Goal: Task Accomplishment & Management: Manage account settings

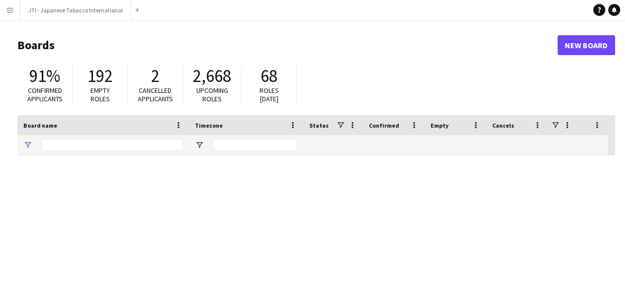
type input "***"
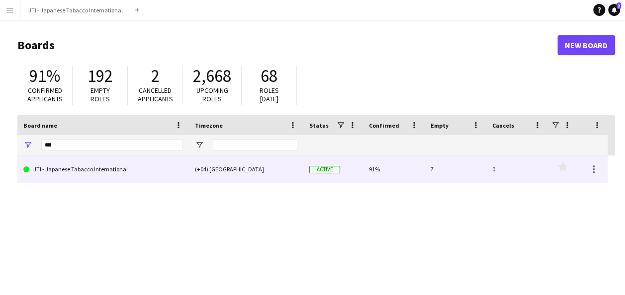
click at [107, 171] on link "JTI - Japanese Tabacco International" at bounding box center [103, 170] width 160 height 28
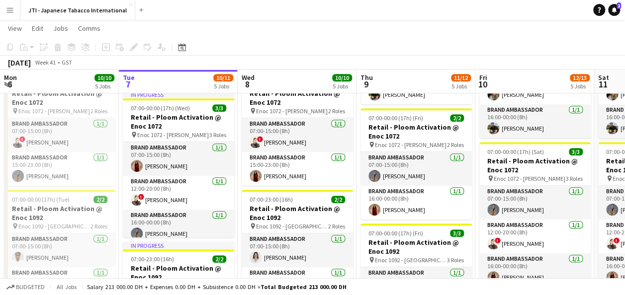
scroll to position [5, 0]
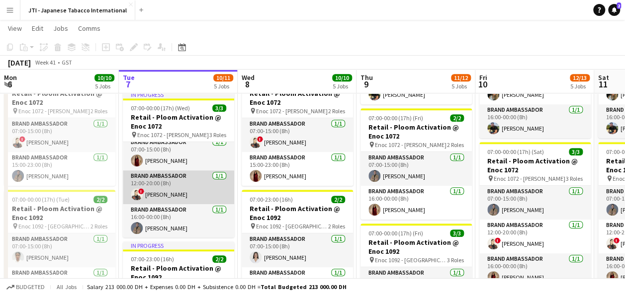
click at [155, 184] on app-card-role "Brand Ambassador 1/1 12:00-20:00 (8h) ! Nicole Vega" at bounding box center [178, 187] width 111 height 34
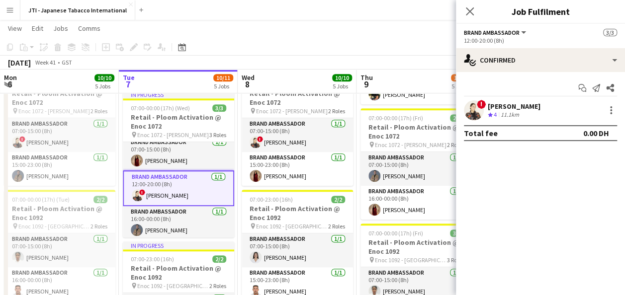
drag, startPoint x: 612, startPoint y: 115, endPoint x: 618, endPoint y: 177, distance: 62.4
click at [618, 177] on mat-expansion-panel "check Confirmed Start chat Send notification Share ! Nicole Vega Crew rating 4 …" at bounding box center [540, 183] width 169 height 223
click at [608, 114] on div at bounding box center [611, 110] width 12 height 12
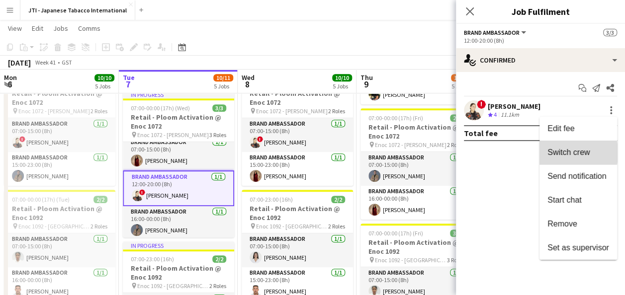
click at [576, 153] on span "Switch crew" at bounding box center [568, 152] width 42 height 8
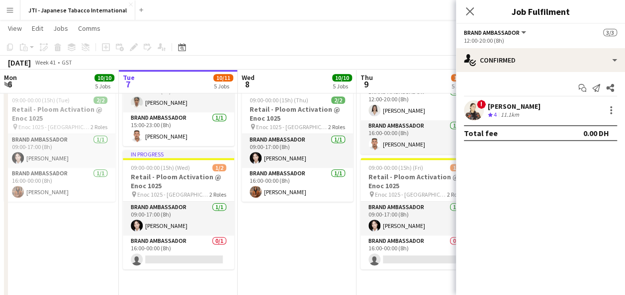
scroll to position [554, 0]
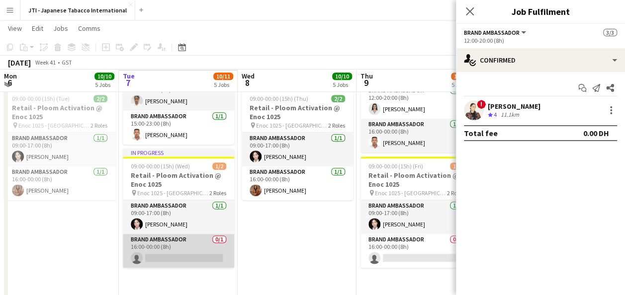
click at [160, 259] on app-card-role "Brand Ambassador 0/1 16:00-00:00 (8h) single-neutral-actions" at bounding box center [178, 251] width 111 height 34
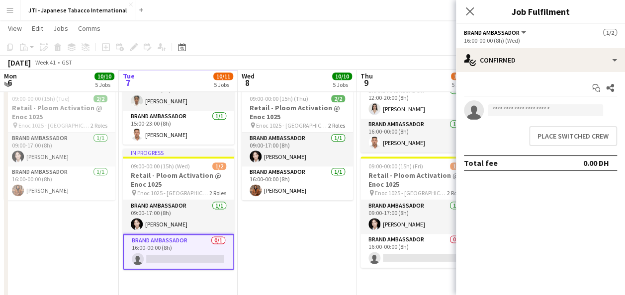
scroll to position [5, 0]
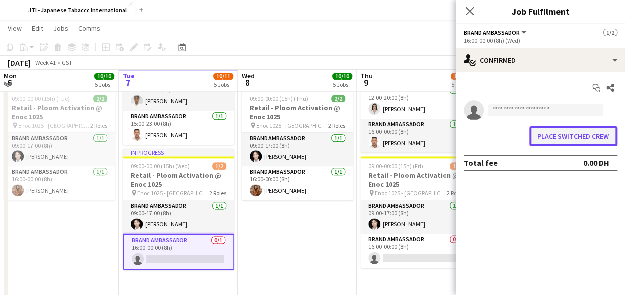
click at [596, 131] on button "Place switched crew" at bounding box center [573, 136] width 88 height 20
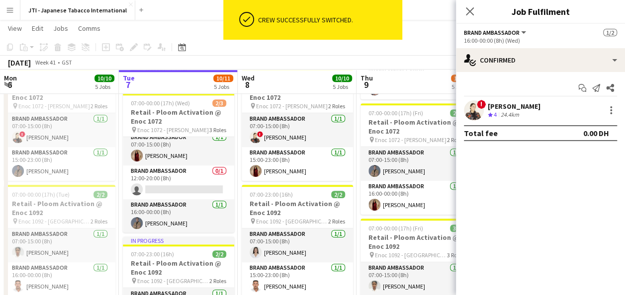
scroll to position [0, 0]
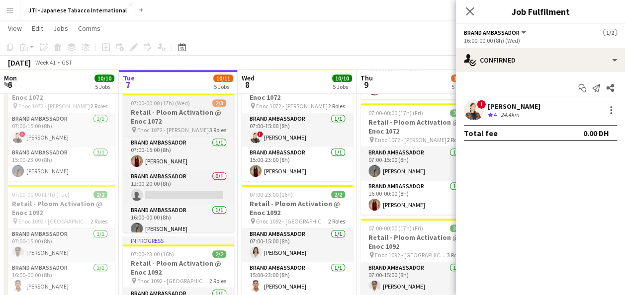
click at [178, 112] on h3 "Retail - Ploom Activation @ Enoc 1072" at bounding box center [178, 117] width 111 height 18
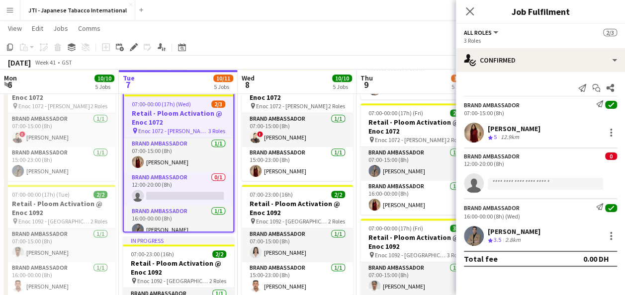
click at [500, 163] on div "12:00-20:00 (8h)" at bounding box center [540, 163] width 153 height 7
click at [133, 46] on icon at bounding box center [133, 47] width 5 height 5
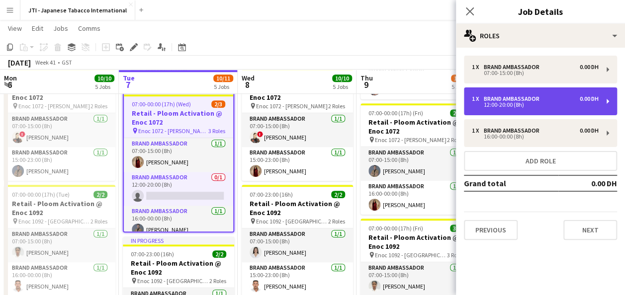
click at [534, 101] on div "Brand Ambassador" at bounding box center [513, 98] width 60 height 7
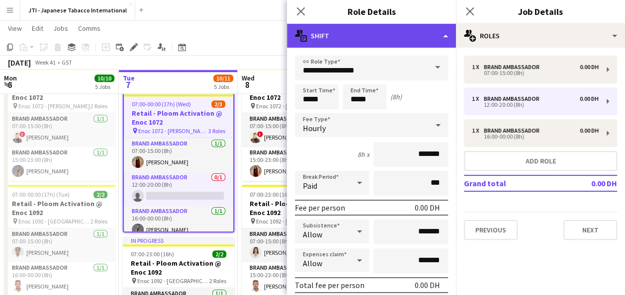
click at [438, 35] on div "multiple-actions-text Shift" at bounding box center [371, 36] width 169 height 24
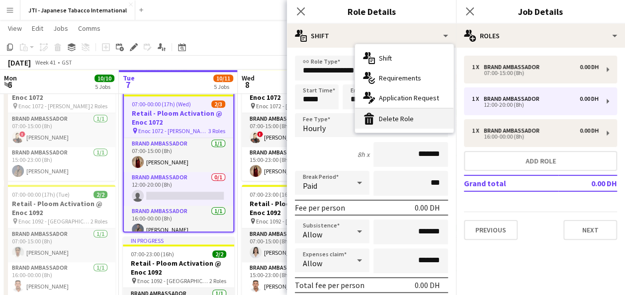
click at [394, 116] on div "bin-2 Delete Role" at bounding box center [404, 119] width 98 height 20
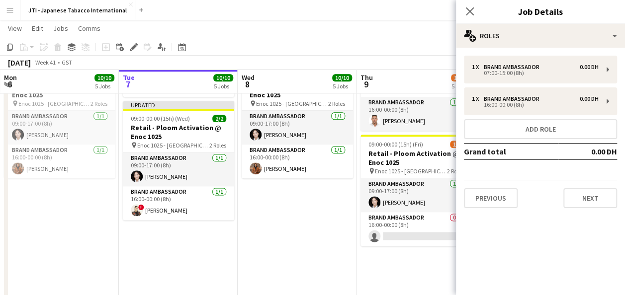
scroll to position [556, 0]
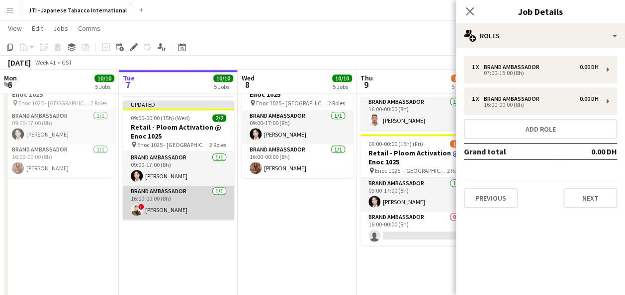
click at [166, 204] on app-card-role "Brand Ambassador 1/1 16:00-00:00 (8h) ! Nicole Vega" at bounding box center [178, 203] width 111 height 34
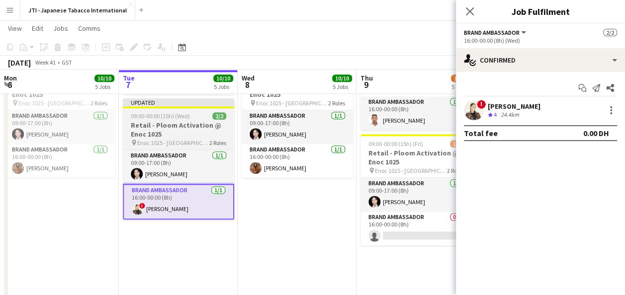
click at [159, 127] on h3 "Retail - Ploom Activation @ Enoc 1025" at bounding box center [178, 130] width 111 height 18
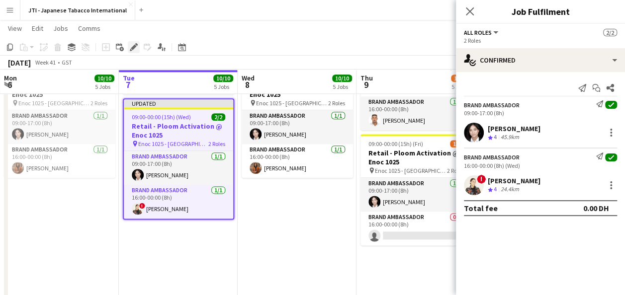
click at [134, 53] on div "Edit" at bounding box center [134, 47] width 12 height 12
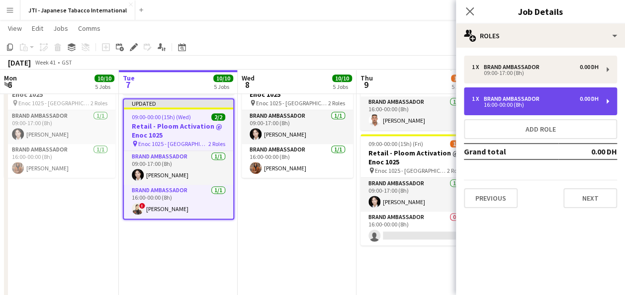
click at [496, 98] on div "Brand Ambassador" at bounding box center [513, 98] width 60 height 7
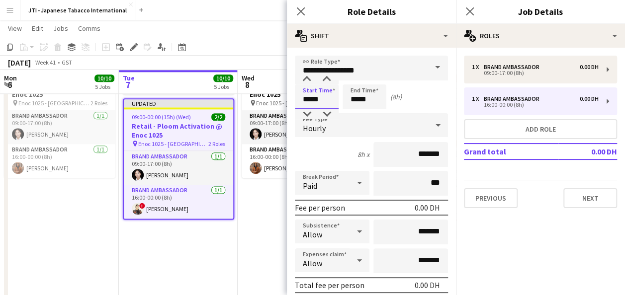
click at [319, 99] on input "*****" at bounding box center [317, 96] width 44 height 25
click at [307, 77] on div at bounding box center [307, 80] width 20 height 10
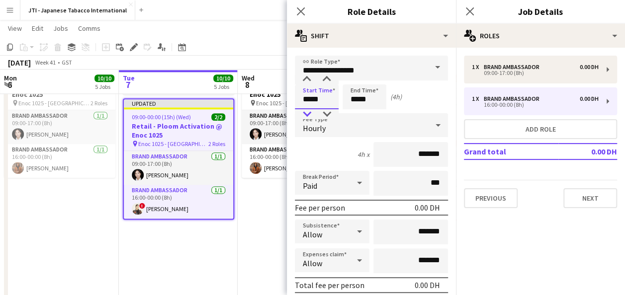
click at [306, 116] on div at bounding box center [307, 114] width 20 height 10
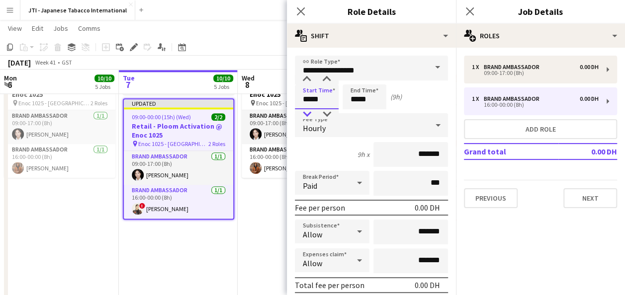
click at [306, 116] on div at bounding box center [307, 114] width 20 height 10
type input "*****"
click at [306, 116] on div at bounding box center [307, 114] width 20 height 10
click at [357, 97] on input "*****" at bounding box center [364, 96] width 44 height 25
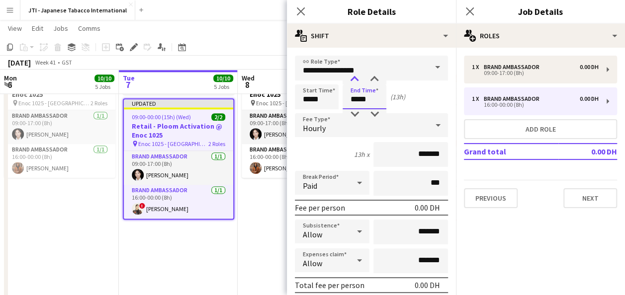
click at [357, 77] on div at bounding box center [354, 80] width 20 height 10
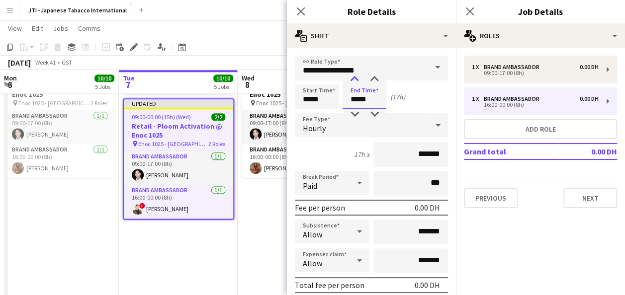
click at [357, 77] on div at bounding box center [354, 80] width 20 height 10
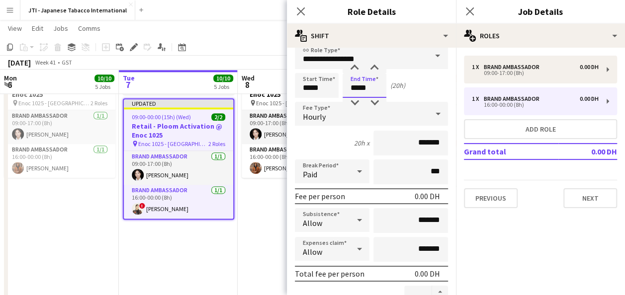
scroll to position [0, 0]
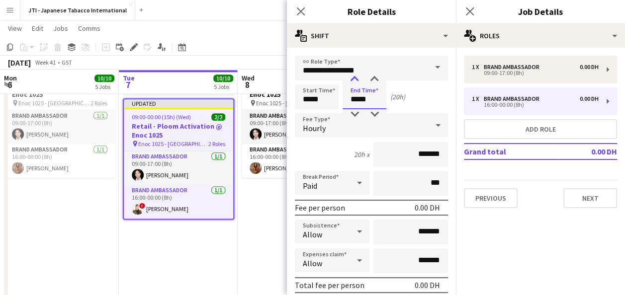
click at [356, 76] on div at bounding box center [354, 80] width 20 height 10
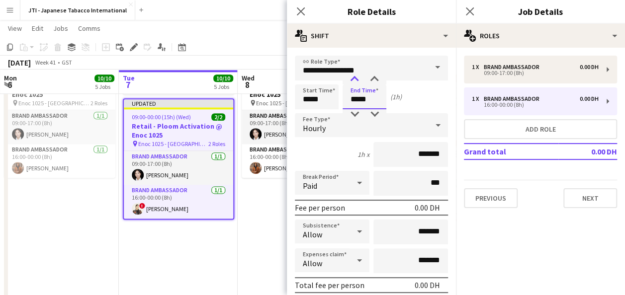
click at [356, 76] on div at bounding box center [354, 80] width 20 height 10
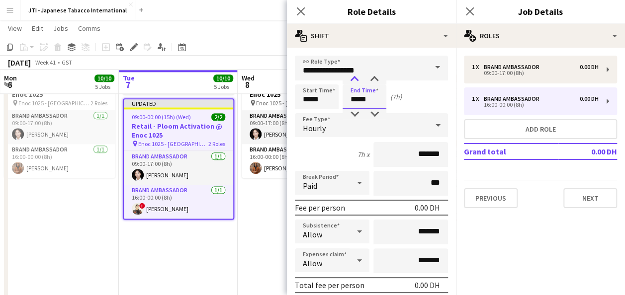
click at [356, 76] on div at bounding box center [354, 80] width 20 height 10
type input "*****"
click at [356, 76] on div at bounding box center [354, 80] width 20 height 10
click at [302, 11] on icon at bounding box center [300, 10] width 9 height 9
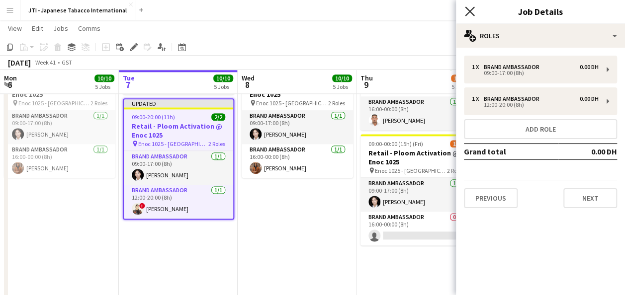
click at [469, 11] on icon at bounding box center [469, 10] width 9 height 9
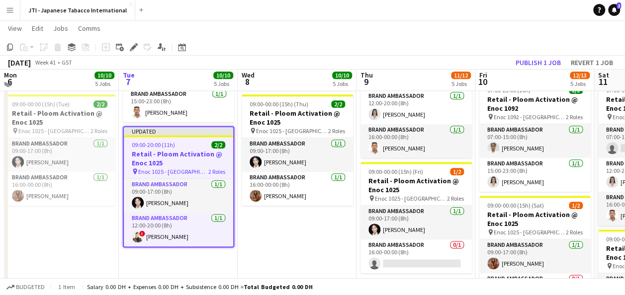
scroll to position [525, 0]
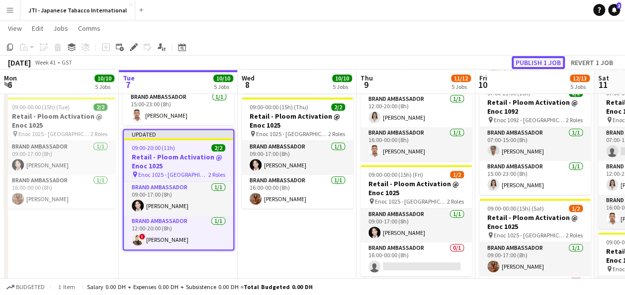
click at [532, 62] on button "Publish 1 job" at bounding box center [537, 62] width 53 height 13
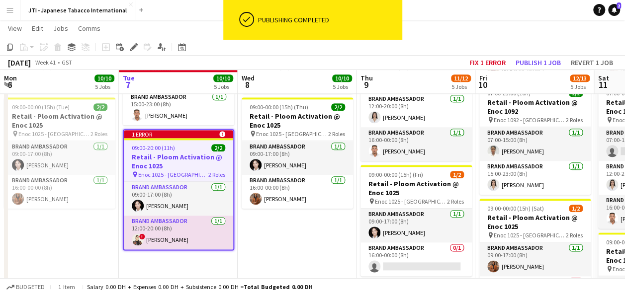
click at [296, 63] on div "October 2025 Week 41 • GST Fix 1 error Publish 1 job Revert 1 job" at bounding box center [312, 63] width 625 height 14
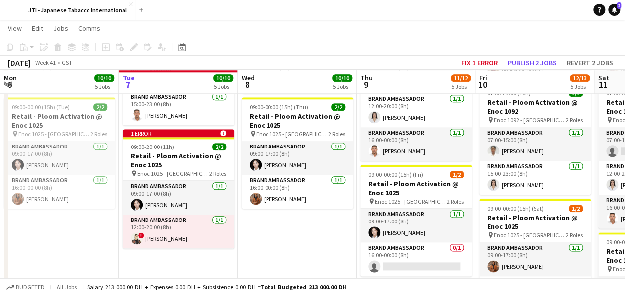
click at [272, 248] on app-date-cell "07:00-23:00 (16h) 2/2 Retail - Ploom Activation @ Enoc 1033 pin Enoc 1033 - Hes…" at bounding box center [297, -1] width 119 height 735
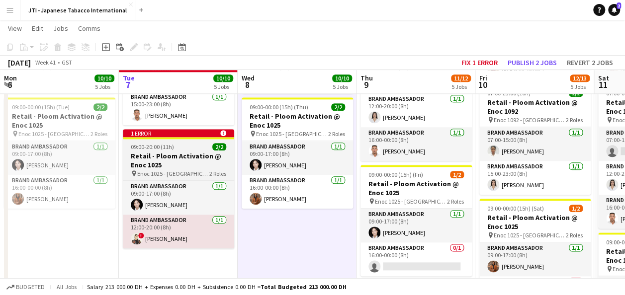
click at [190, 129] on div "1 error alert-circle" at bounding box center [178, 133] width 111 height 8
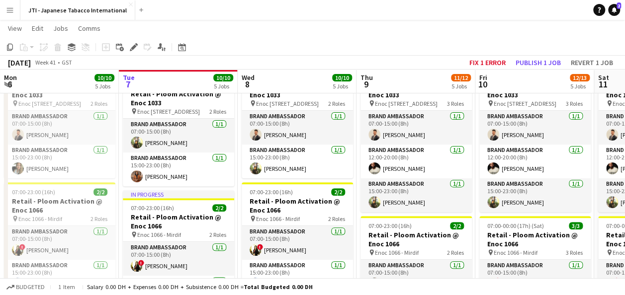
scroll to position [0, 0]
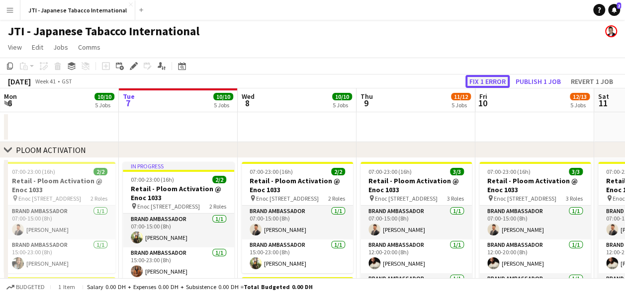
click at [494, 81] on button "Fix 1 error" at bounding box center [487, 81] width 44 height 13
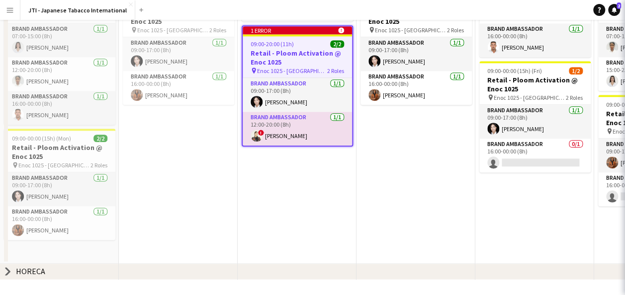
scroll to position [0, 342]
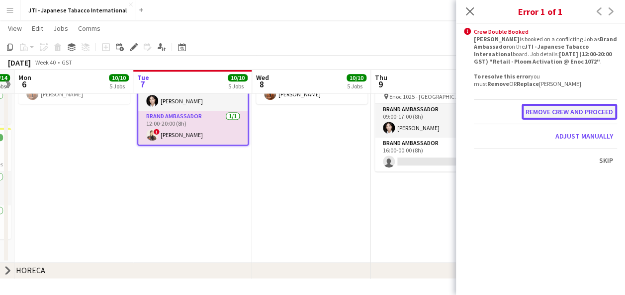
click at [565, 109] on button "Remove crew and proceed" at bounding box center [568, 112] width 95 height 16
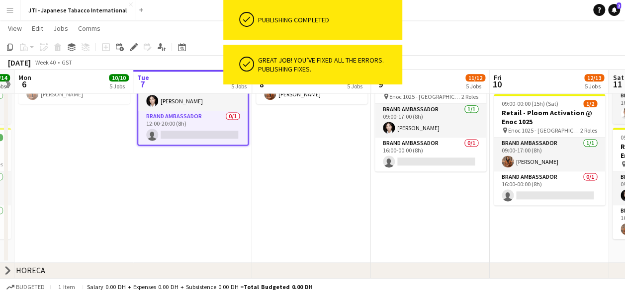
drag, startPoint x: 176, startPoint y: 173, endPoint x: 167, endPoint y: 172, distance: 9.5
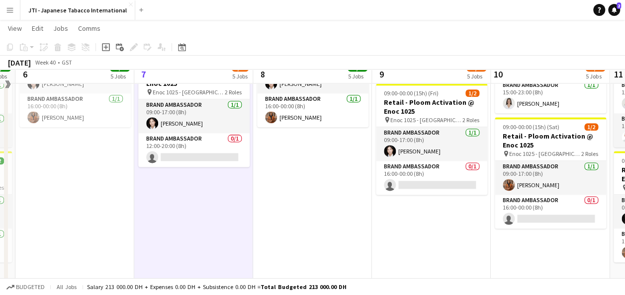
scroll to position [592, 0]
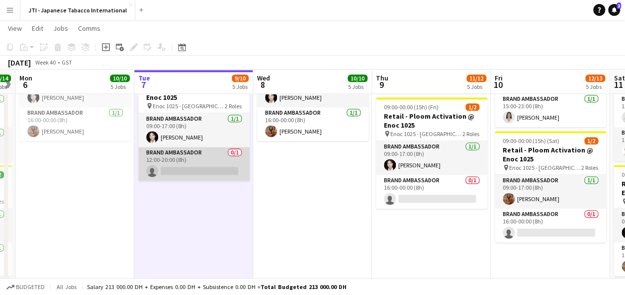
click at [195, 168] on app-card-role "Brand Ambassador 0/1 12:00-20:00 (8h) single-neutral-actions" at bounding box center [193, 164] width 111 height 34
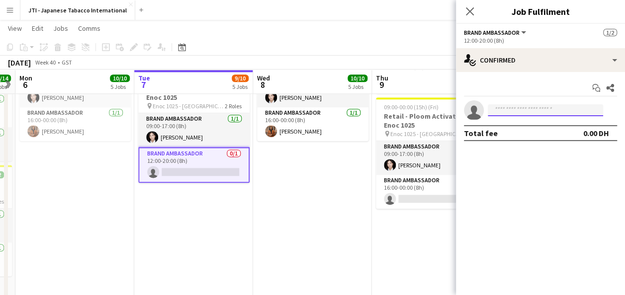
click at [524, 106] on input at bounding box center [544, 110] width 115 height 12
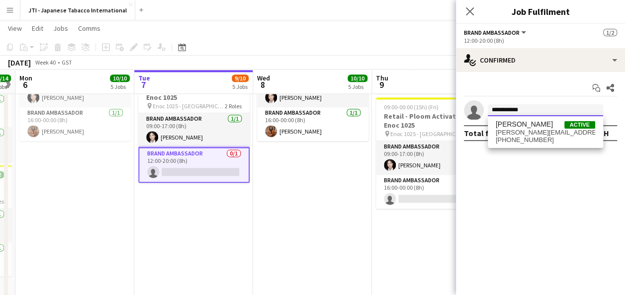
type input "**********"
click at [518, 128] on span "[PERSON_NAME]" at bounding box center [523, 124] width 57 height 8
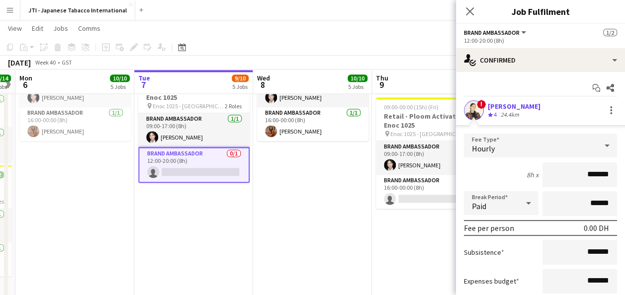
scroll to position [79, 0]
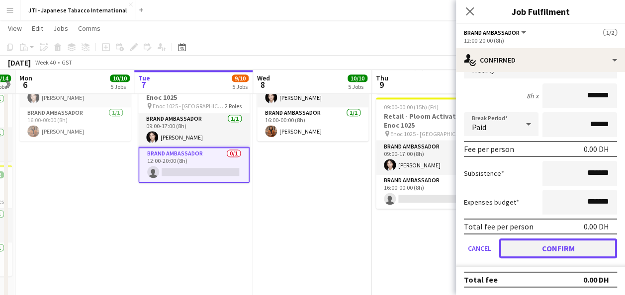
click at [533, 244] on button "Confirm" at bounding box center [558, 249] width 118 height 20
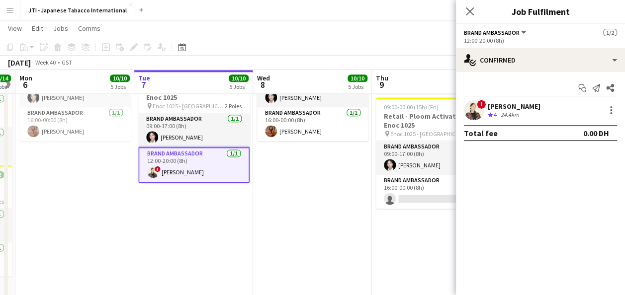
scroll to position [0, 0]
click at [471, 13] on icon at bounding box center [469, 10] width 9 height 9
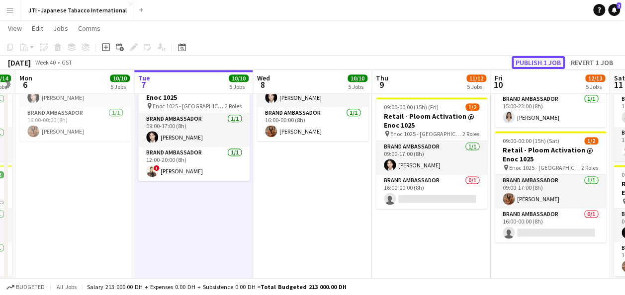
click at [540, 65] on button "Publish 1 job" at bounding box center [537, 62] width 53 height 13
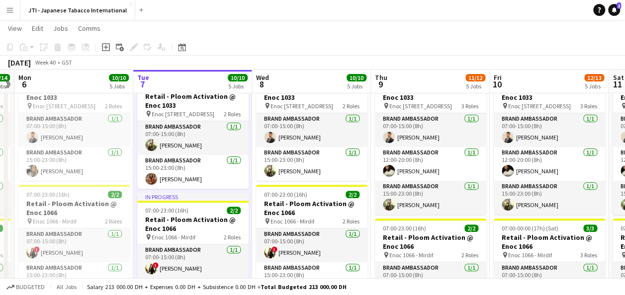
scroll to position [91, 0]
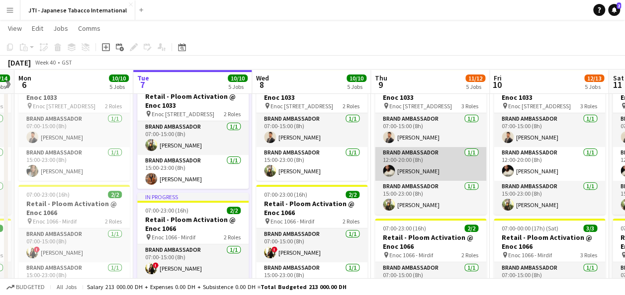
click at [425, 166] on app-card-role "Brand Ambassador 1/1 12:00-20:00 (8h) Francis Mbebele" at bounding box center [430, 164] width 111 height 34
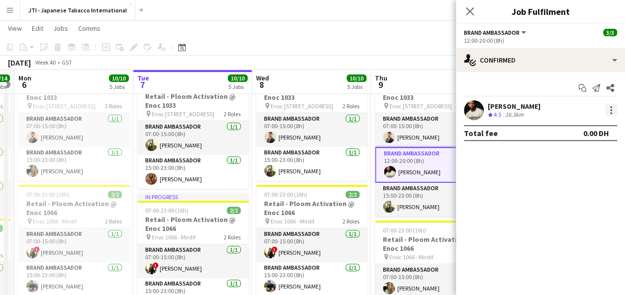
click at [612, 109] on div at bounding box center [611, 110] width 12 height 12
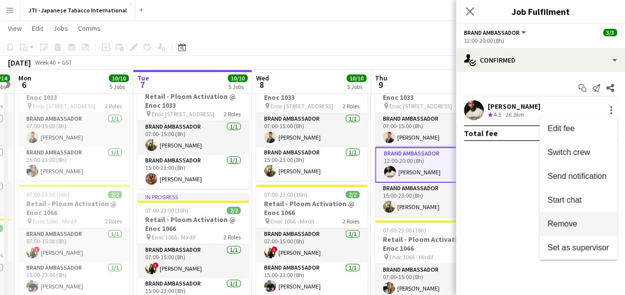
click at [560, 223] on span "Remove" at bounding box center [562, 224] width 30 height 8
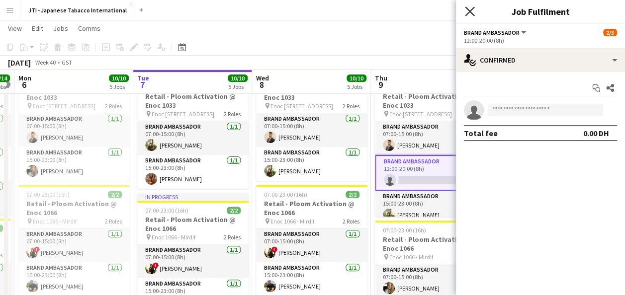
click at [468, 12] on icon at bounding box center [469, 10] width 9 height 9
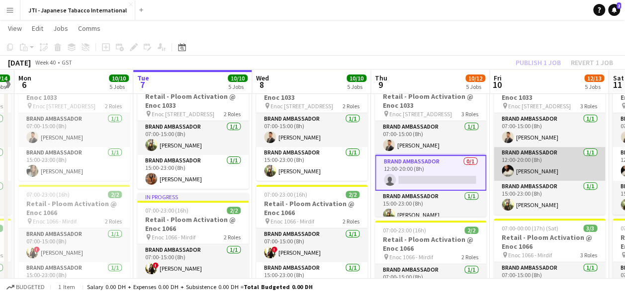
click at [544, 169] on app-card-role "Brand Ambassador 1/1 12:00-20:00 (8h) Francis Mbebele" at bounding box center [548, 164] width 111 height 34
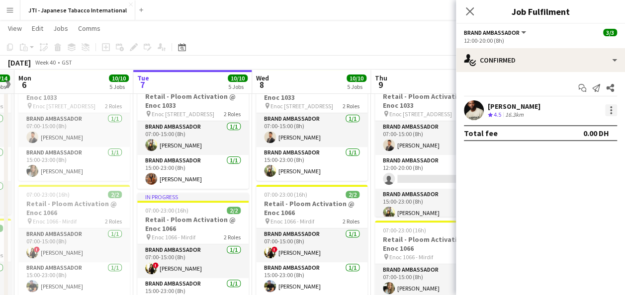
click at [610, 109] on div at bounding box center [611, 110] width 2 height 2
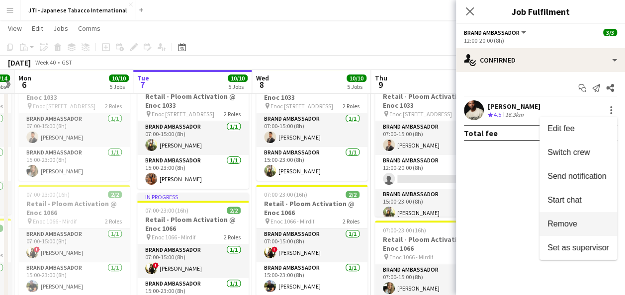
click at [566, 221] on span "Remove" at bounding box center [562, 224] width 30 height 8
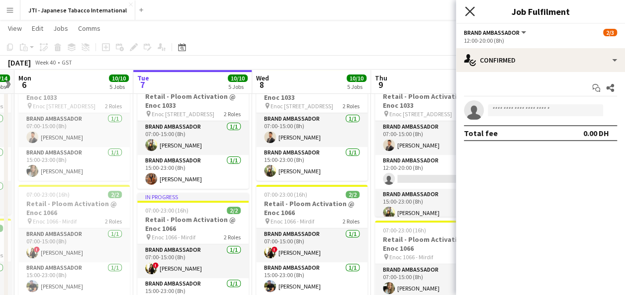
click at [468, 13] on icon at bounding box center [469, 10] width 9 height 9
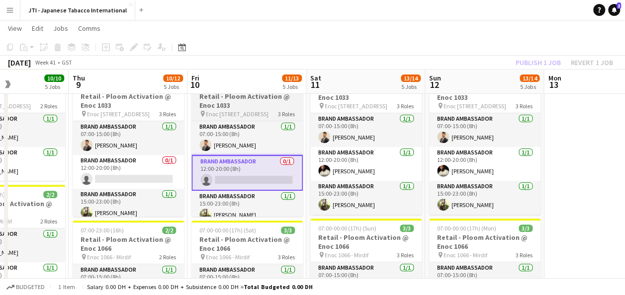
scroll to position [0, 407]
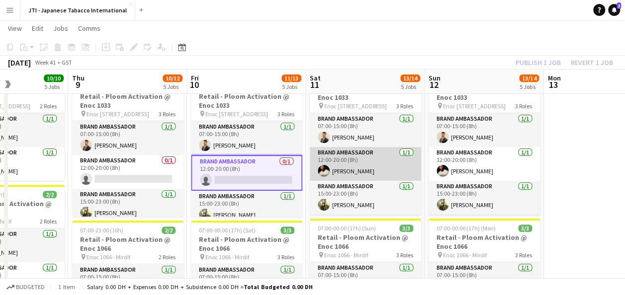
click at [387, 159] on app-card-role "Brand Ambassador 1/1 12:00-20:00 (8h) Francis Mbebele" at bounding box center [365, 164] width 111 height 34
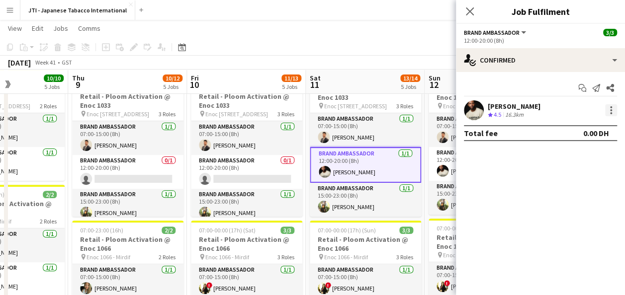
click at [612, 107] on div at bounding box center [611, 110] width 12 height 12
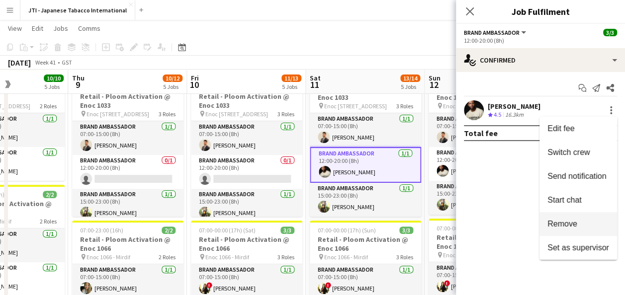
click at [575, 223] on span "Remove" at bounding box center [562, 224] width 30 height 8
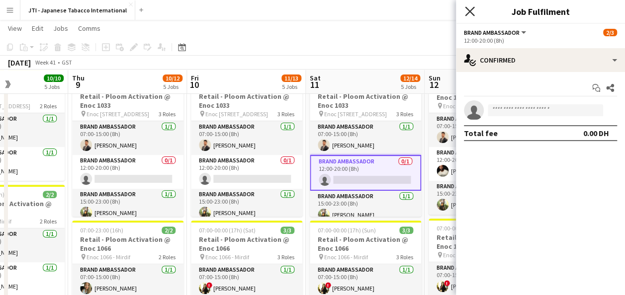
click at [472, 10] on icon "Close pop-in" at bounding box center [469, 10] width 9 height 9
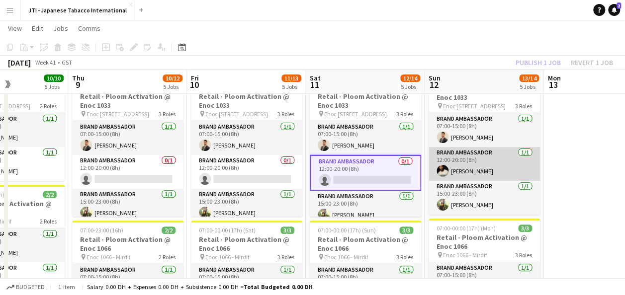
click at [487, 174] on app-card-role "Brand Ambassador 1/1 12:00-20:00 (8h) Francis Mbebele" at bounding box center [483, 164] width 111 height 34
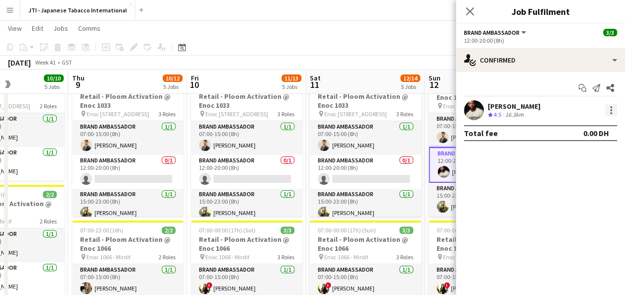
click at [611, 109] on div at bounding box center [611, 110] width 2 height 2
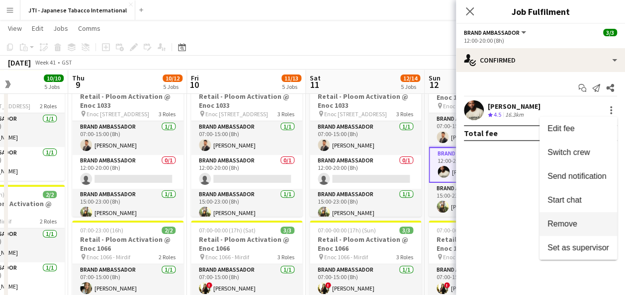
click at [564, 227] on span "Remove" at bounding box center [562, 224] width 30 height 8
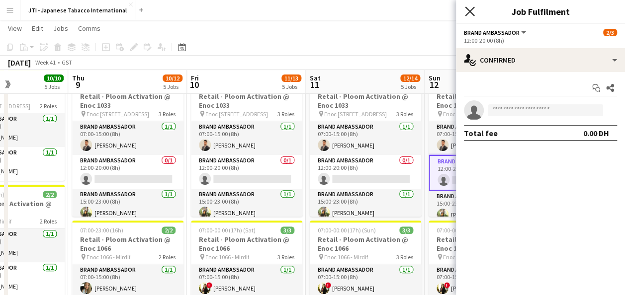
click at [465, 12] on icon "Close pop-in" at bounding box center [469, 10] width 9 height 9
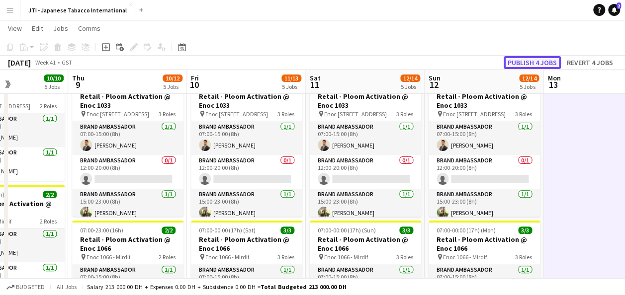
click at [528, 58] on button "Publish 4 jobs" at bounding box center [531, 62] width 57 height 13
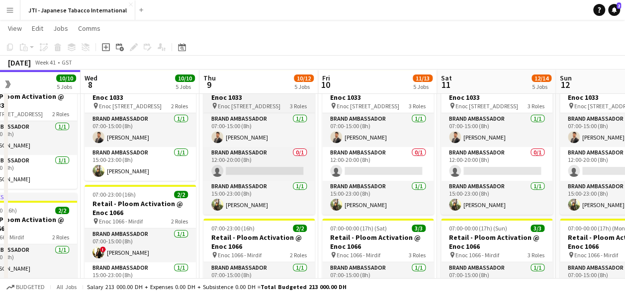
scroll to position [0, 272]
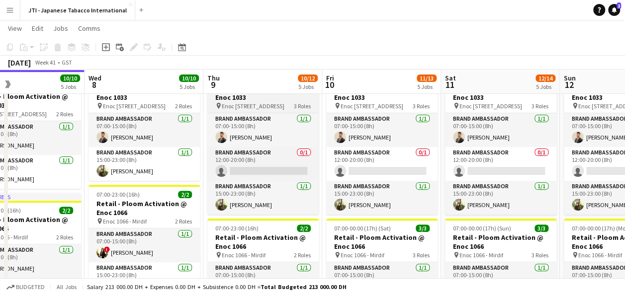
click at [253, 99] on h3 "Retail - Ploom Activation @ Enoc 1033" at bounding box center [262, 93] width 111 height 18
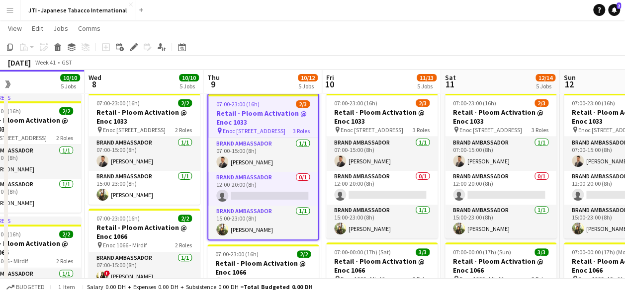
scroll to position [65, 0]
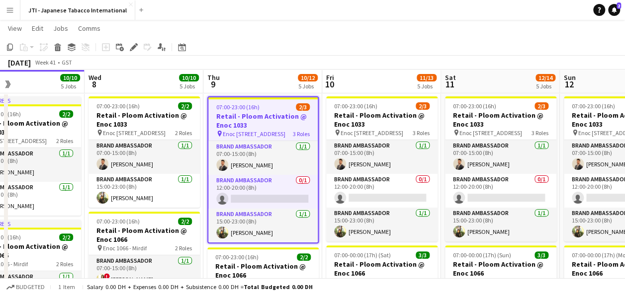
click at [251, 117] on h3 "Retail - Ploom Activation @ Enoc 1033" at bounding box center [262, 121] width 109 height 18
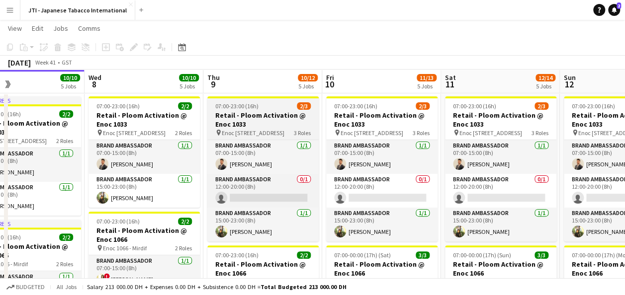
click at [251, 117] on h3 "Retail - Ploom Activation @ Enoc 1033" at bounding box center [262, 120] width 111 height 18
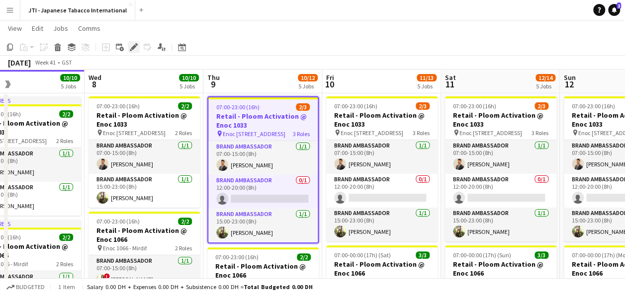
click at [135, 48] on icon "Edit" at bounding box center [134, 47] width 8 height 8
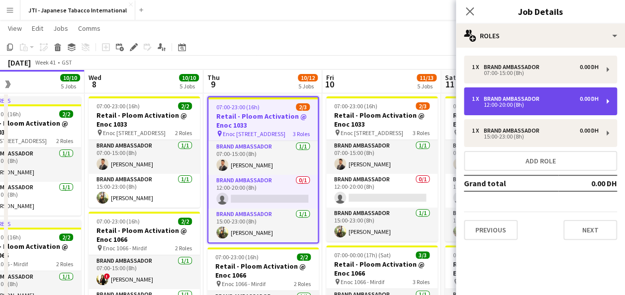
click at [545, 103] on div "12:00-20:00 (8h)" at bounding box center [535, 104] width 127 height 5
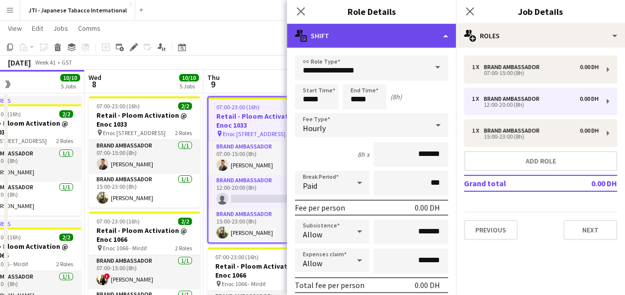
click at [419, 34] on div "multiple-actions-text Shift" at bounding box center [371, 36] width 169 height 24
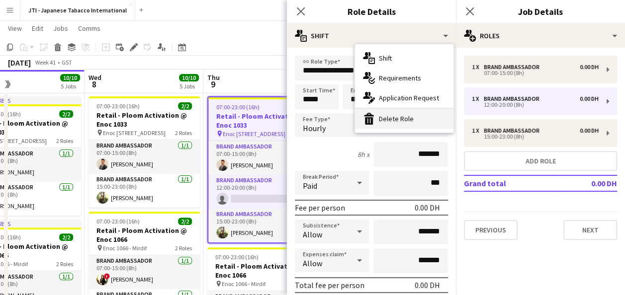
click at [405, 116] on div "bin-2 Delete Role" at bounding box center [404, 119] width 98 height 20
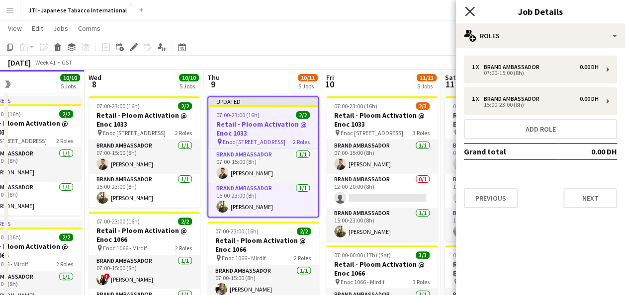
click at [468, 10] on icon at bounding box center [469, 10] width 9 height 9
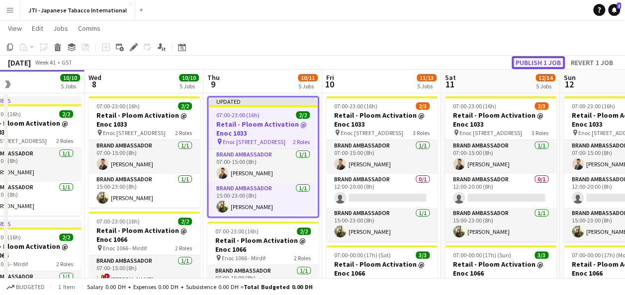
click at [527, 59] on button "Publish 1 job" at bounding box center [537, 62] width 53 height 13
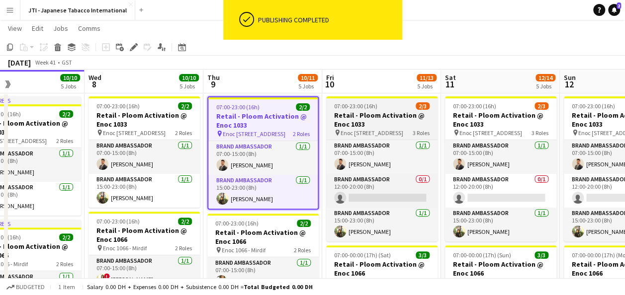
click at [376, 114] on h3 "Retail - Ploom Activation @ Enoc 1033" at bounding box center [381, 120] width 111 height 18
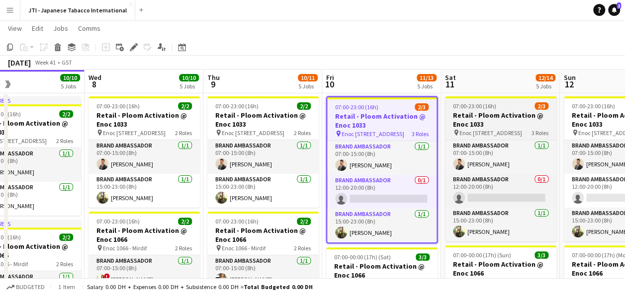
click at [481, 115] on h3 "Retail - Ploom Activation @ Enoc 1033" at bounding box center [500, 120] width 111 height 18
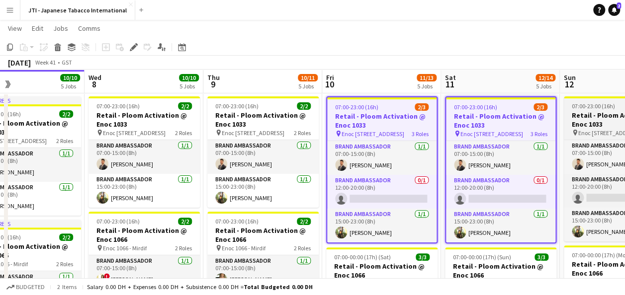
click at [586, 116] on h3 "Retail - Ploom Activation @ Enoc 1033" at bounding box center [618, 120] width 111 height 18
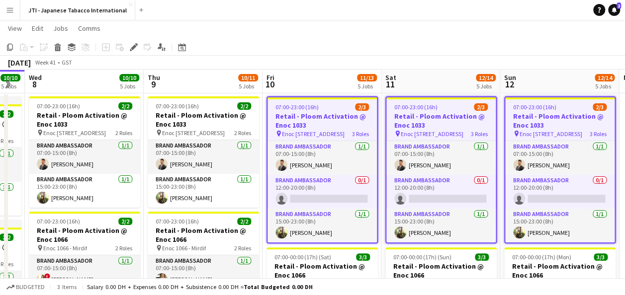
scroll to position [0, 330]
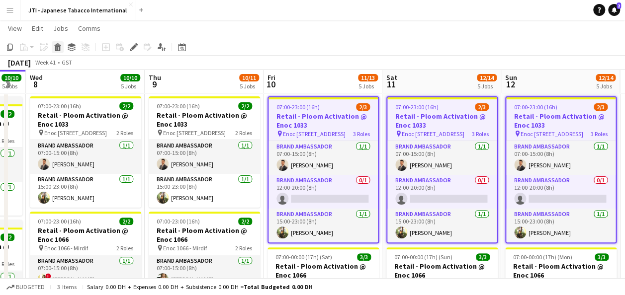
click at [57, 49] on icon "Delete" at bounding box center [58, 47] width 8 height 8
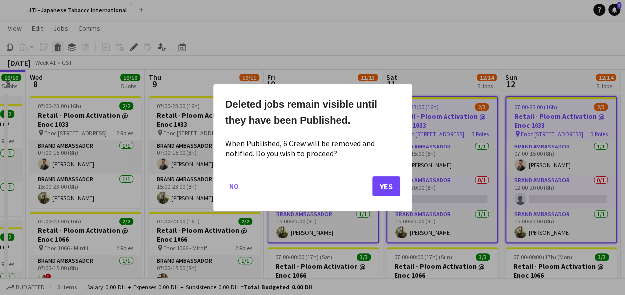
scroll to position [0, 0]
click at [240, 181] on button "No" at bounding box center [233, 186] width 17 height 16
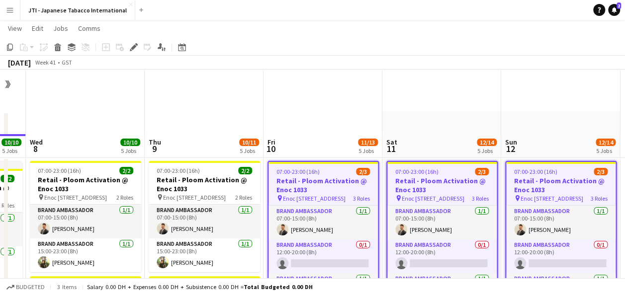
scroll to position [65, 0]
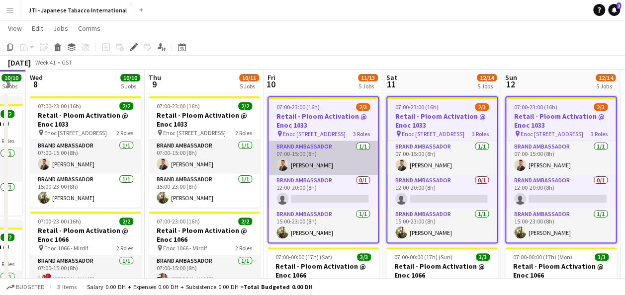
click at [332, 162] on app-card-role "Brand Ambassador 1/1 07:00-15:00 (8h) Jawad Zbair" at bounding box center [322, 158] width 109 height 34
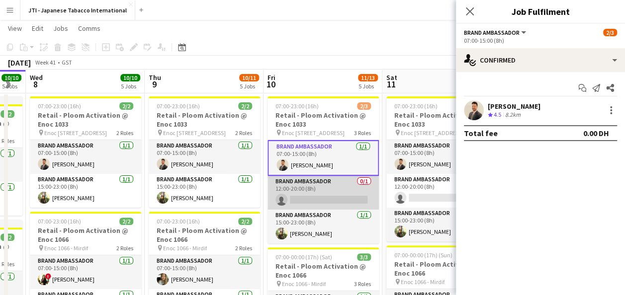
click at [327, 187] on app-card-role "Brand Ambassador 0/1 12:00-20:00 (8h) single-neutral-actions" at bounding box center [322, 193] width 111 height 34
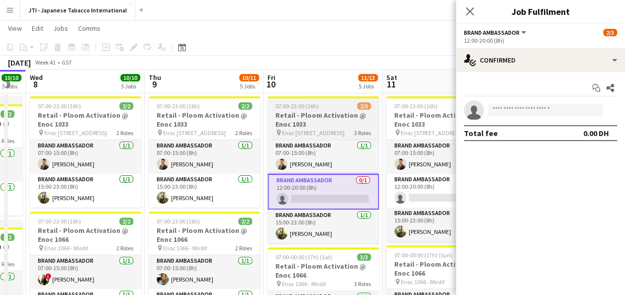
click at [303, 116] on h3 "Retail - Ploom Activation @ Enoc 1033" at bounding box center [322, 120] width 111 height 18
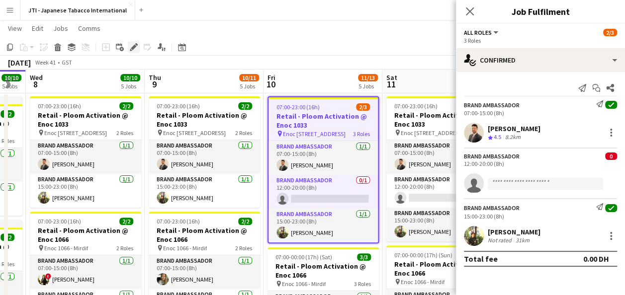
click at [130, 45] on icon "Edit" at bounding box center [134, 47] width 8 height 8
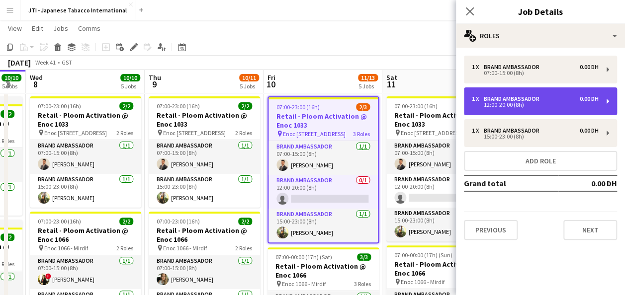
click at [520, 106] on div "12:00-20:00 (8h)" at bounding box center [535, 104] width 127 height 5
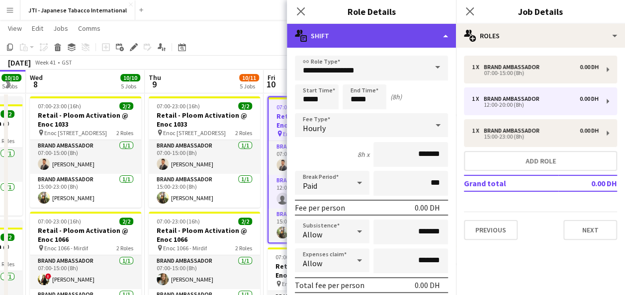
click at [441, 30] on div "multiple-actions-text Shift" at bounding box center [371, 36] width 169 height 24
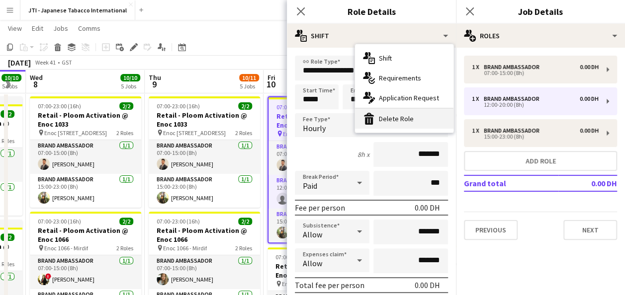
click at [403, 120] on div "bin-2 Delete Role" at bounding box center [404, 119] width 98 height 20
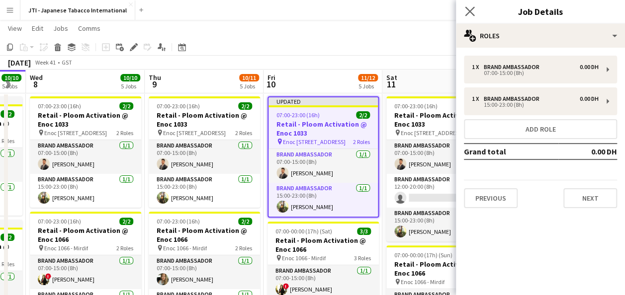
click at [474, 8] on icon "Close pop-in" at bounding box center [469, 10] width 9 height 9
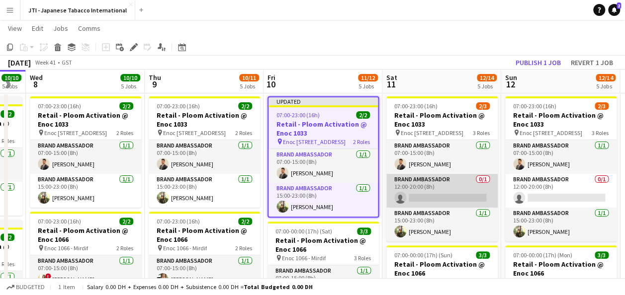
click at [426, 184] on app-card-role "Brand Ambassador 0/1 12:00-20:00 (8h) single-neutral-actions" at bounding box center [441, 191] width 111 height 34
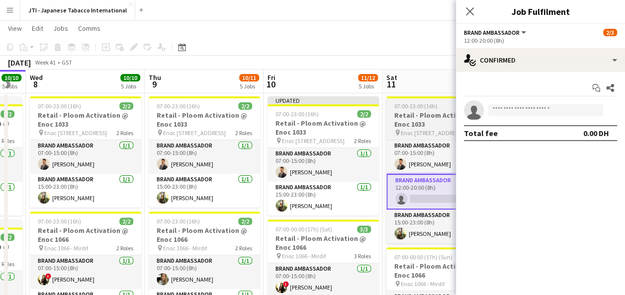
click at [406, 123] on h3 "Retail - Ploom Activation @ Enoc 1033" at bounding box center [441, 120] width 111 height 18
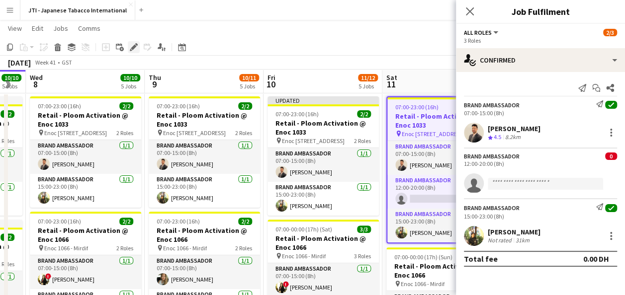
click at [132, 48] on icon at bounding box center [133, 47] width 5 height 5
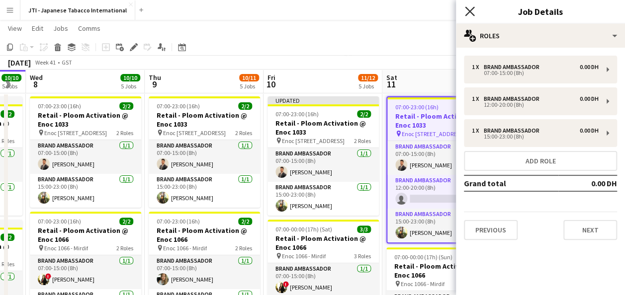
click at [465, 8] on icon at bounding box center [469, 10] width 9 height 9
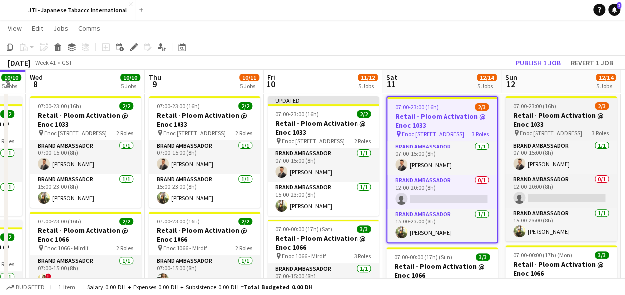
click at [556, 116] on h3 "Retail - Ploom Activation @ Enoc 1033" at bounding box center [560, 120] width 111 height 18
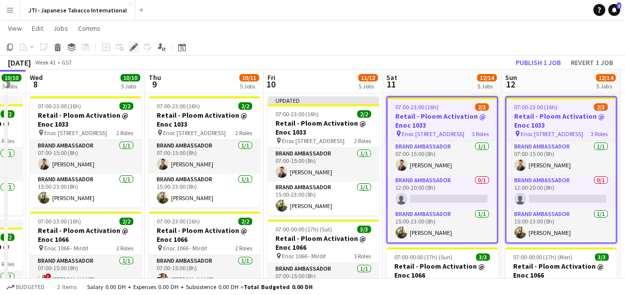
click at [134, 46] on icon at bounding box center [133, 47] width 5 height 5
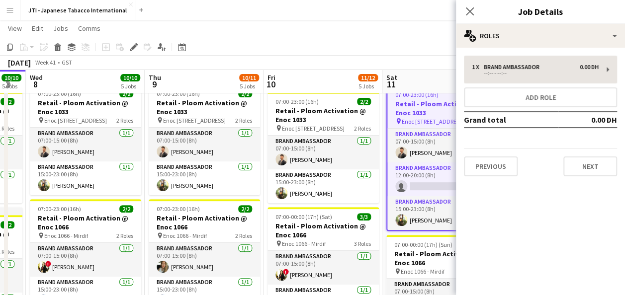
scroll to position [78, 0]
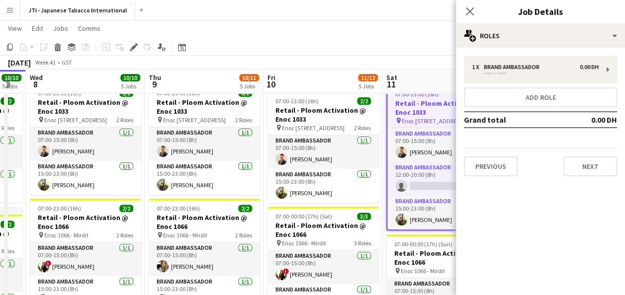
click at [418, 104] on h3 "Retail - Ploom Activation @ Enoc 1033" at bounding box center [441, 108] width 109 height 18
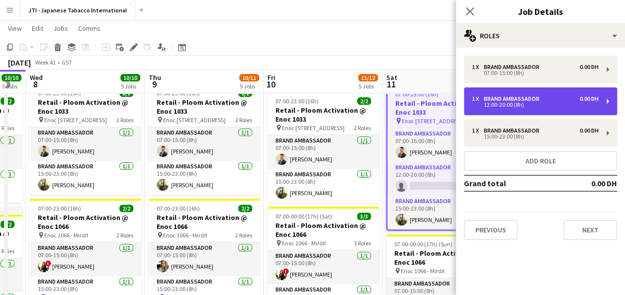
click at [530, 102] on div "12:00-20:00 (8h)" at bounding box center [535, 104] width 127 height 5
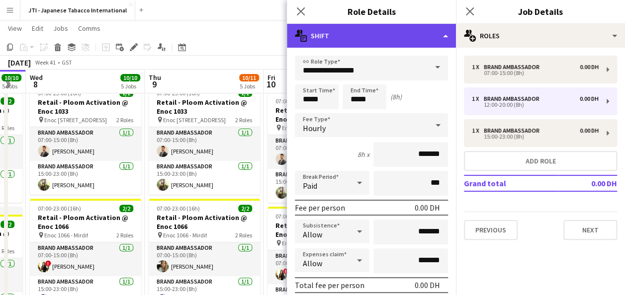
click at [411, 34] on div "multiple-actions-text Shift" at bounding box center [371, 36] width 169 height 24
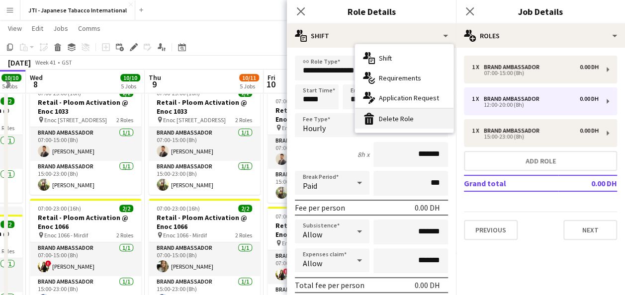
click at [401, 115] on div "bin-2 Delete Role" at bounding box center [404, 119] width 98 height 20
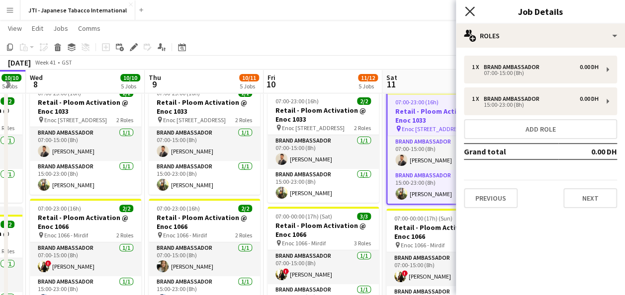
click at [469, 12] on icon "Close pop-in" at bounding box center [469, 10] width 9 height 9
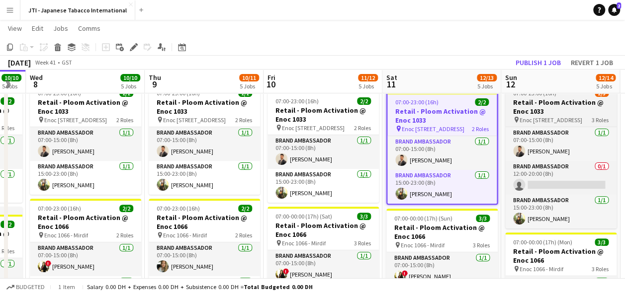
click at [541, 97] on app-job-card "07:00-23:00 (16h) 2/3 Retail - Ploom Activation @ Enoc 1033 pin Enoc 1033 - Hes…" at bounding box center [560, 155] width 111 height 145
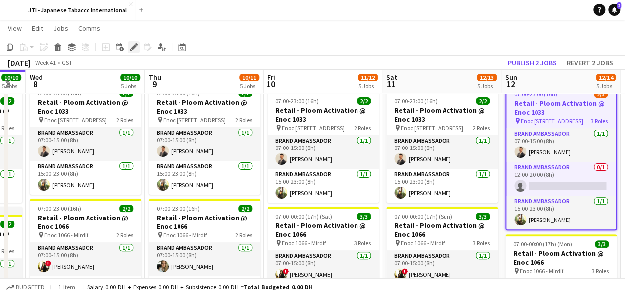
click at [134, 42] on div "Edit" at bounding box center [134, 47] width 12 height 12
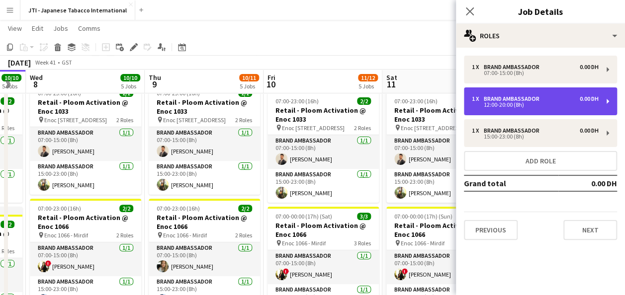
click at [553, 104] on div "12:00-20:00 (8h)" at bounding box center [535, 104] width 127 height 5
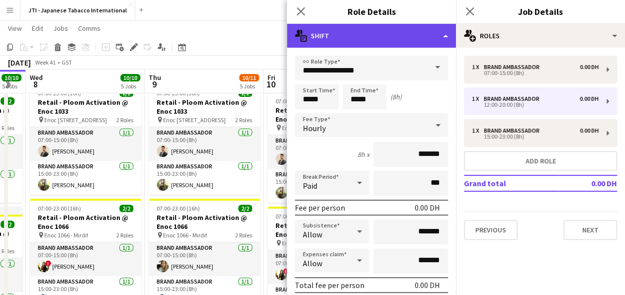
click at [444, 36] on div "multiple-actions-text Shift" at bounding box center [371, 36] width 169 height 24
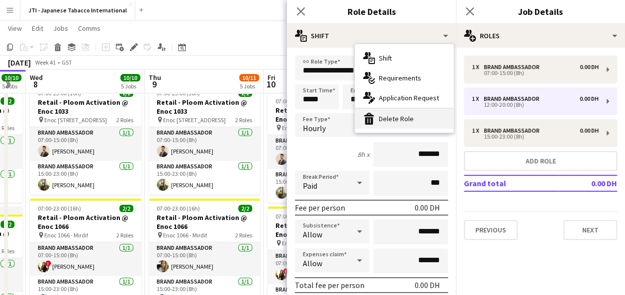
click at [394, 114] on div "bin-2 Delete Role" at bounding box center [404, 119] width 98 height 20
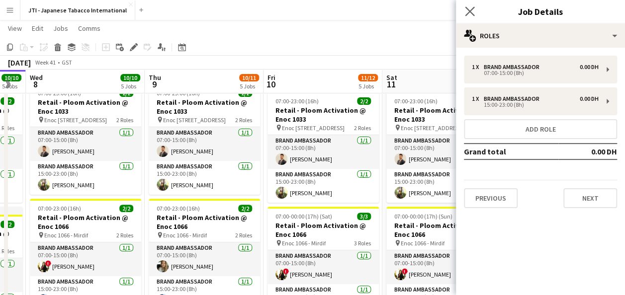
click at [471, 5] on app-icon "Close pop-in" at bounding box center [470, 11] width 14 height 14
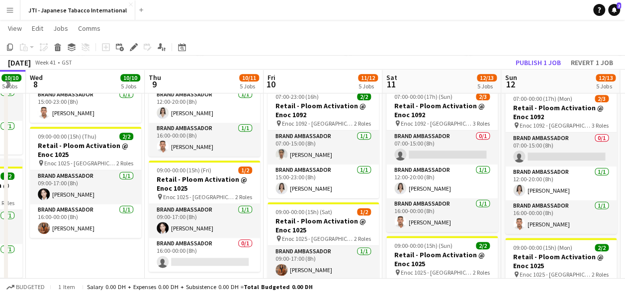
scroll to position [630, 0]
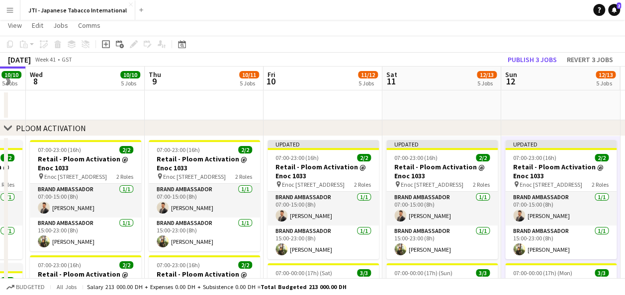
scroll to position [0, 0]
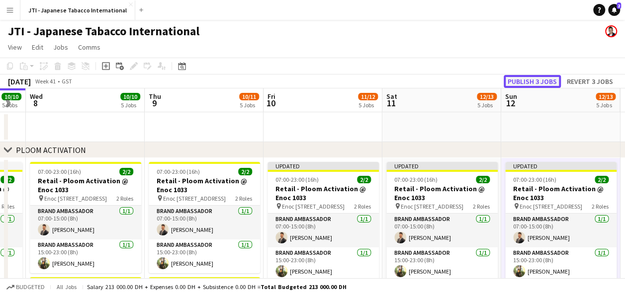
click at [548, 80] on button "Publish 3 jobs" at bounding box center [531, 81] width 57 height 13
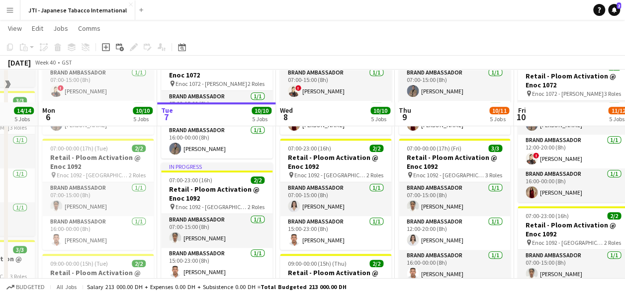
scroll to position [401, 0]
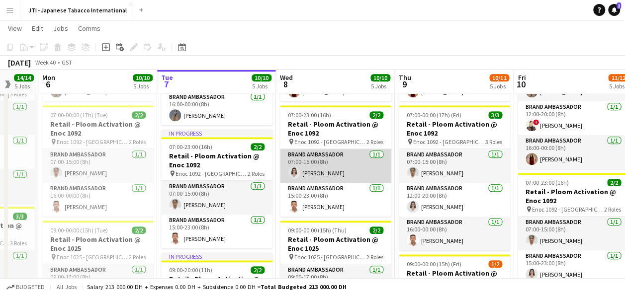
click at [332, 157] on app-card-role "Brand Ambassador 1/1 07:00-15:00 (8h) Nagham Jaber" at bounding box center [335, 166] width 111 height 34
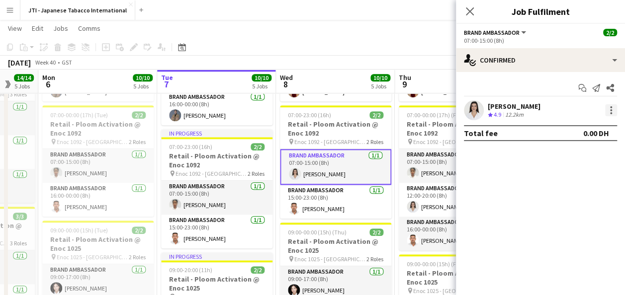
click at [609, 109] on div at bounding box center [611, 110] width 12 height 12
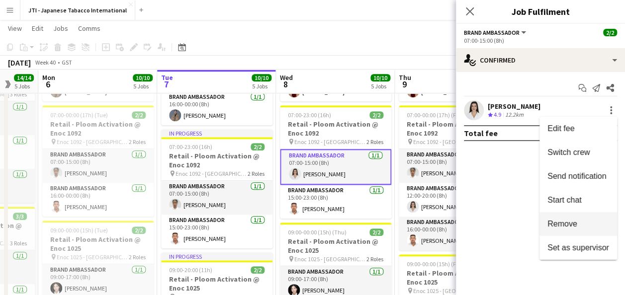
click at [561, 224] on span "Remove" at bounding box center [562, 224] width 30 height 8
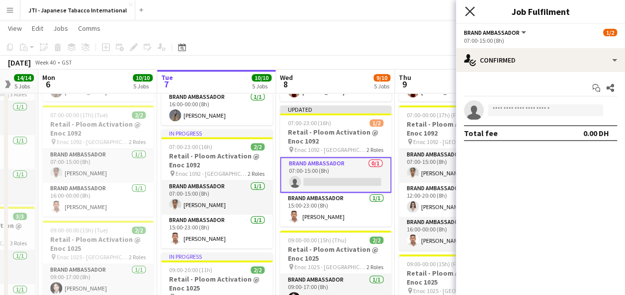
click at [470, 9] on icon "Close pop-in" at bounding box center [469, 10] width 9 height 9
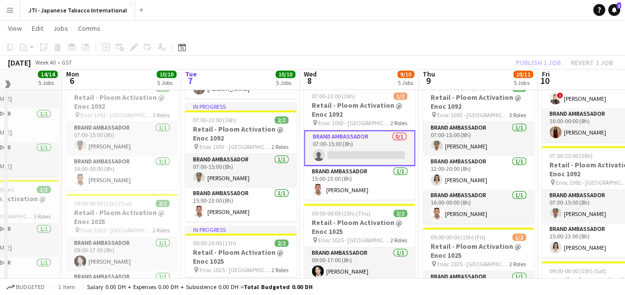
scroll to position [425, 0]
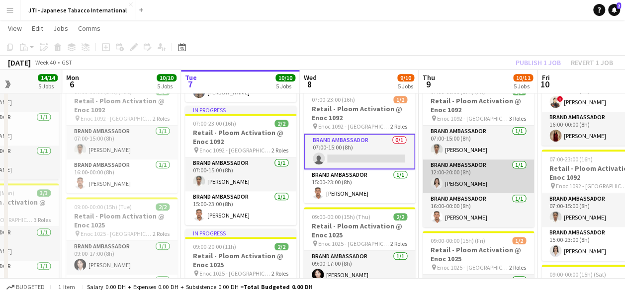
click at [476, 170] on app-card-role "Brand Ambassador 1/1 12:00-20:00 (8h) Nagham Jaber" at bounding box center [477, 177] width 111 height 34
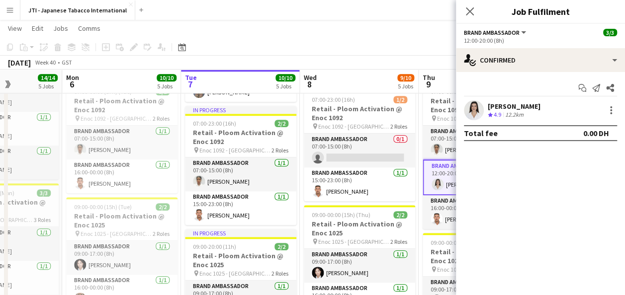
click at [615, 103] on div "Nagham Jaber Crew rating 4.9 12.2km" at bounding box center [540, 110] width 169 height 20
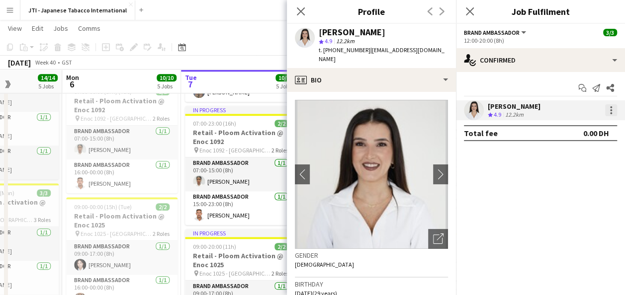
click at [610, 108] on div at bounding box center [611, 110] width 12 height 12
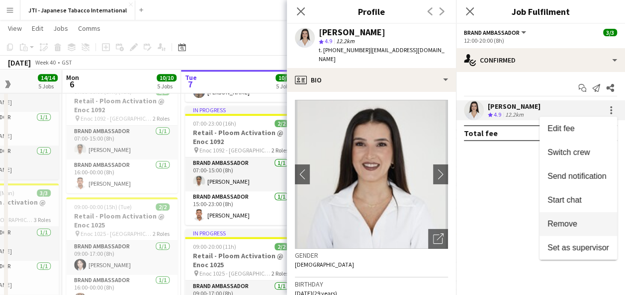
click at [565, 227] on span "Remove" at bounding box center [562, 224] width 30 height 8
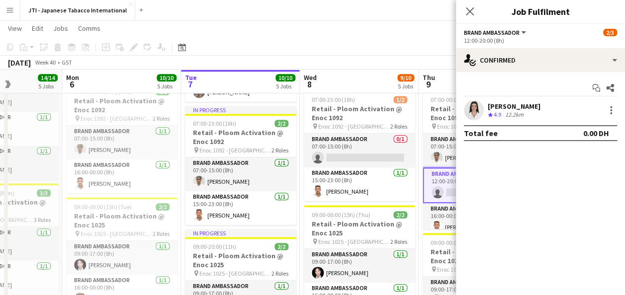
click at [470, 2] on div "Close pop-in" at bounding box center [470, 11] width 28 height 23
click at [469, 14] on icon "Close pop-in" at bounding box center [469, 10] width 9 height 9
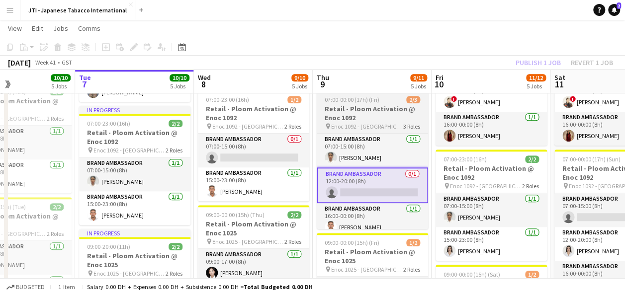
scroll to position [0, 282]
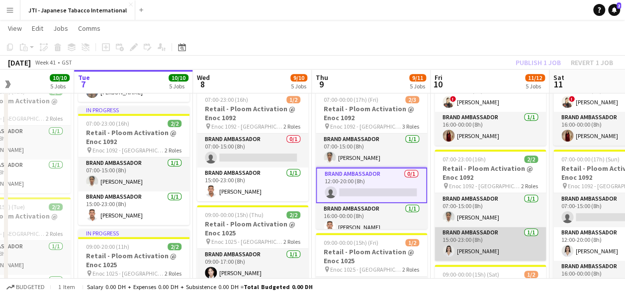
click at [485, 239] on app-card-role "Brand Ambassador 1/1 15:00-23:00 (8h) Nagham Jaber" at bounding box center [489, 244] width 111 height 34
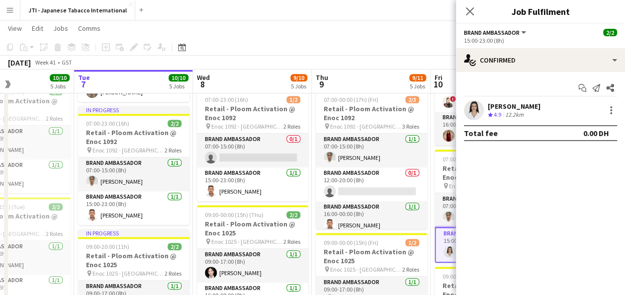
drag, startPoint x: 609, startPoint y: 111, endPoint x: 437, endPoint y: 10, distance: 199.3
click at [437, 10] on app-navbar "Menu Boards Boards Boards All jobs Status Workforce Workforce My Workforce Recr…" at bounding box center [312, 10] width 625 height 20
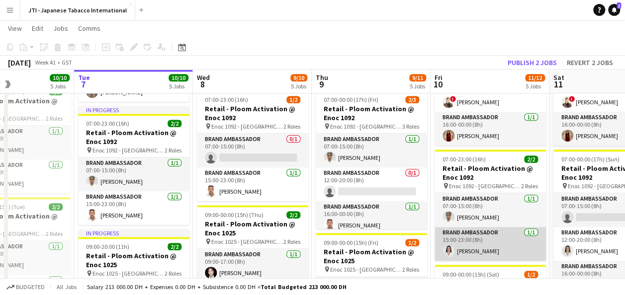
drag, startPoint x: 488, startPoint y: 246, endPoint x: 448, endPoint y: 244, distance: 40.3
click at [448, 245] on app-user-avatar at bounding box center [448, 251] width 12 height 12
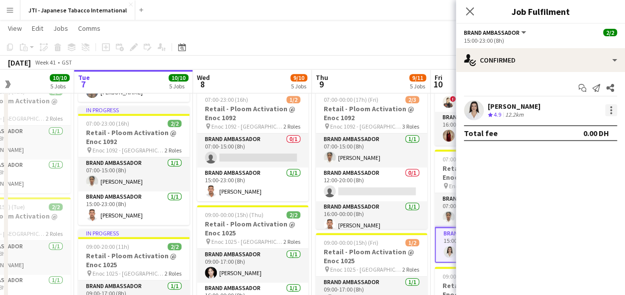
click at [613, 108] on div at bounding box center [611, 110] width 12 height 12
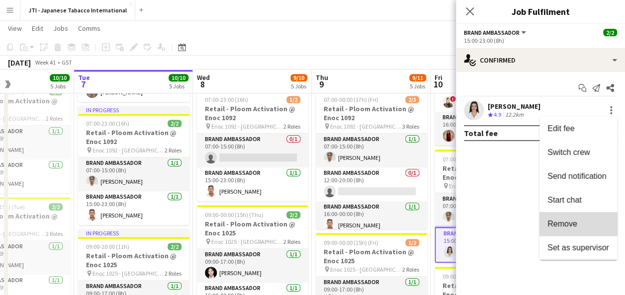
click at [578, 225] on span "Remove" at bounding box center [578, 224] width 62 height 9
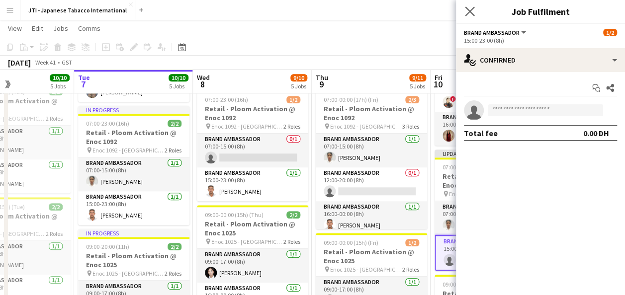
click at [464, 9] on app-icon "Close pop-in" at bounding box center [470, 11] width 14 height 14
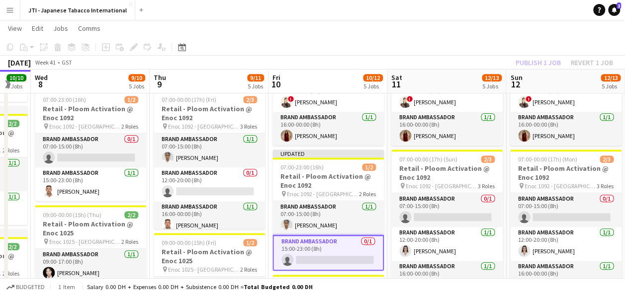
scroll to position [0, 445]
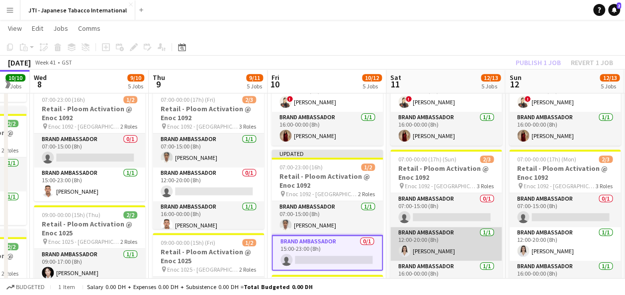
click at [436, 247] on app-card-role "Brand Ambassador 1/1 12:00-20:00 (8h) Nagham Jaber" at bounding box center [445, 244] width 111 height 34
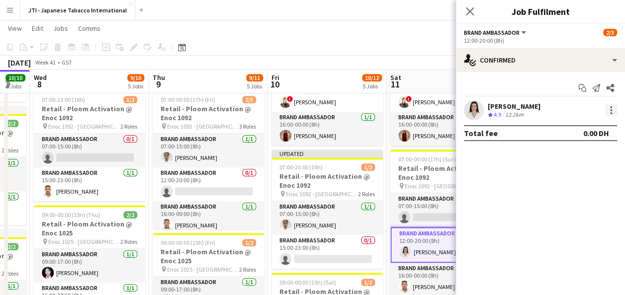
click at [612, 110] on div at bounding box center [611, 110] width 12 height 12
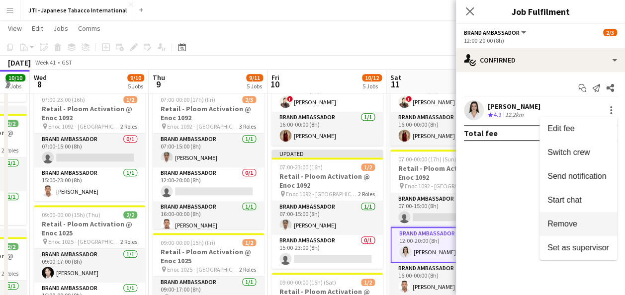
click at [566, 222] on span "Remove" at bounding box center [562, 224] width 30 height 8
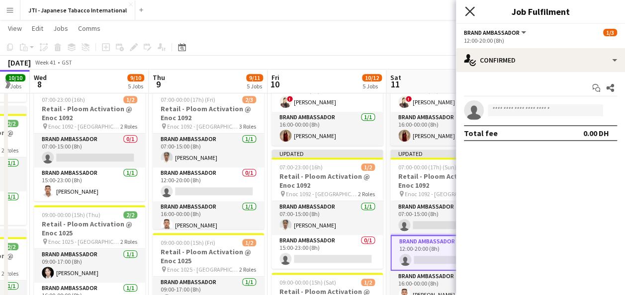
click at [469, 11] on icon at bounding box center [469, 10] width 9 height 9
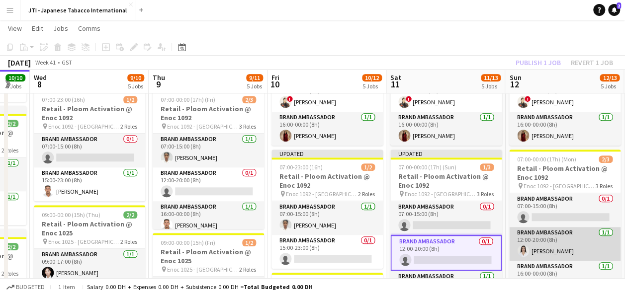
click at [554, 239] on app-card-role "Brand Ambassador 1/1 12:00-20:00 (8h) Nagham Jaber" at bounding box center [564, 244] width 111 height 34
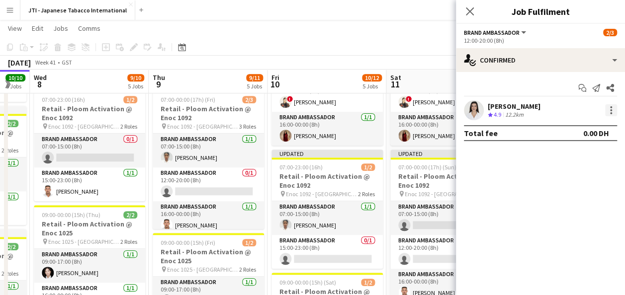
click at [611, 112] on div at bounding box center [611, 110] width 12 height 12
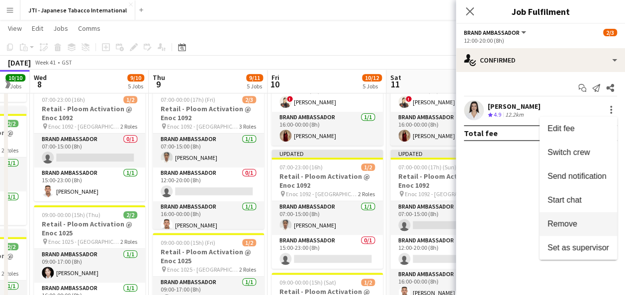
click at [574, 221] on span "Remove" at bounding box center [562, 224] width 30 height 8
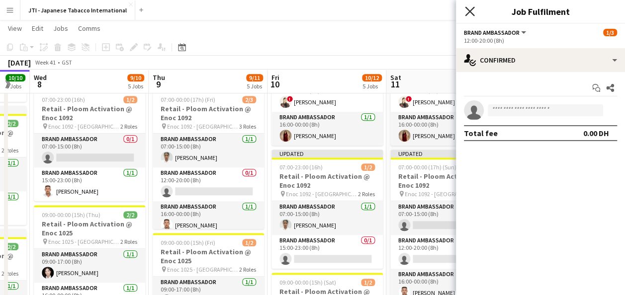
click at [469, 10] on icon "Close pop-in" at bounding box center [469, 10] width 9 height 9
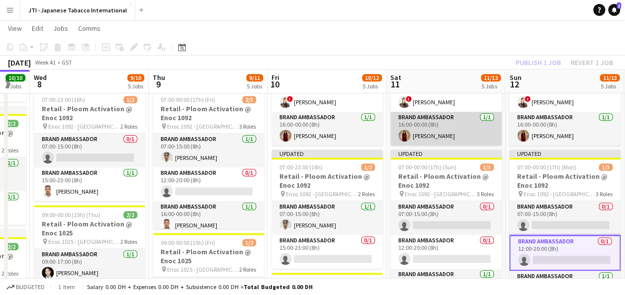
click at [431, 128] on app-card-role "Brand Ambassador 1/1 16:00-00:00 (8h) Rose Velasquez" at bounding box center [445, 129] width 111 height 34
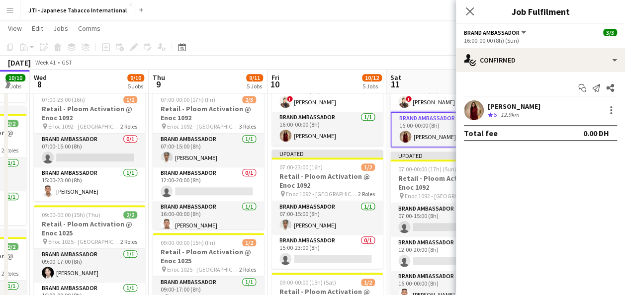
click at [405, 57] on div "October 2025 Week 41 • GST Publish 5 jobs Revert 5 jobs" at bounding box center [312, 63] width 625 height 14
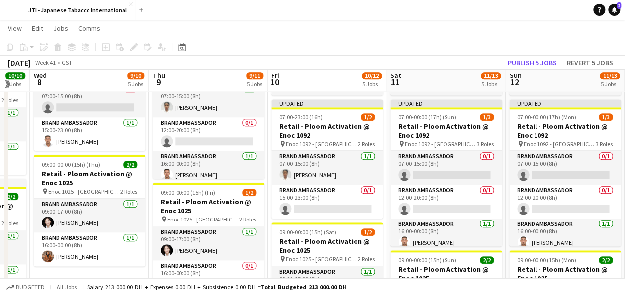
scroll to position [473, 0]
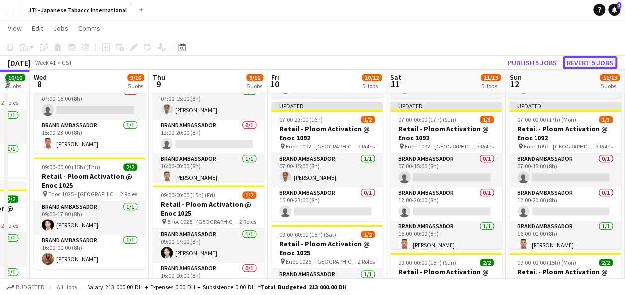
click at [586, 66] on button "Revert 5 jobs" at bounding box center [589, 62] width 54 height 13
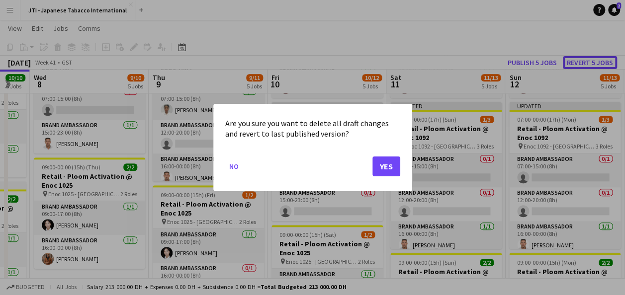
scroll to position [0, 0]
click at [385, 166] on button "Yes" at bounding box center [386, 167] width 28 height 20
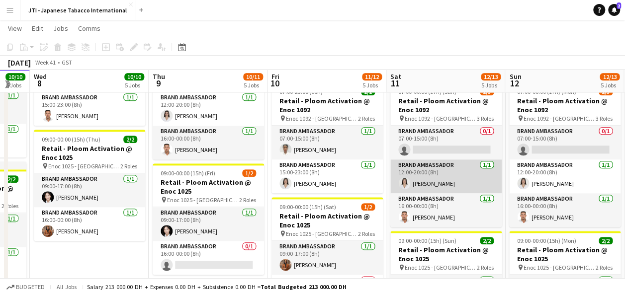
scroll to position [491, 0]
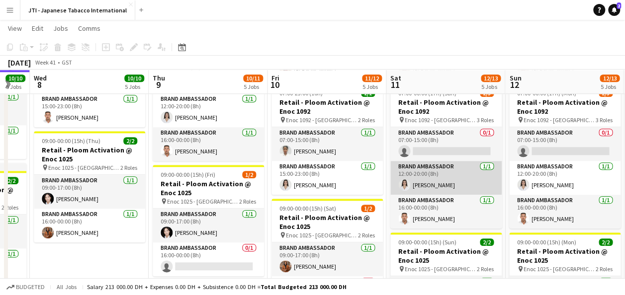
click at [438, 178] on app-card-role "Brand Ambassador 1/1 12:00-20:00 (8h) Nagham Jaber" at bounding box center [445, 178] width 111 height 34
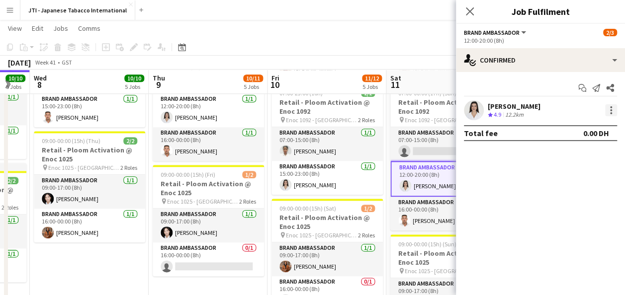
click at [605, 109] on div at bounding box center [611, 110] width 12 height 12
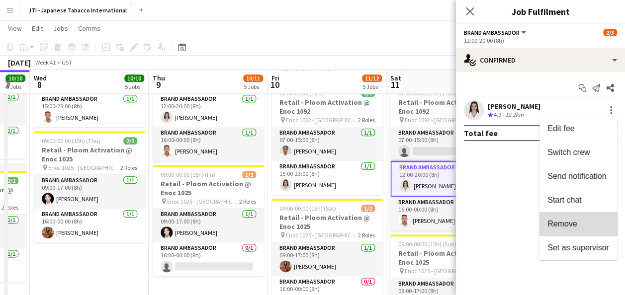
click at [578, 224] on span "Remove" at bounding box center [578, 224] width 62 height 9
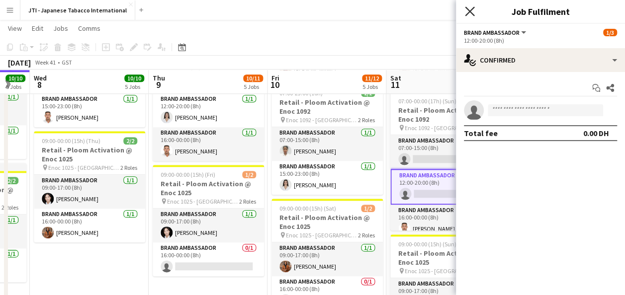
click at [471, 12] on icon "Close pop-in" at bounding box center [469, 10] width 9 height 9
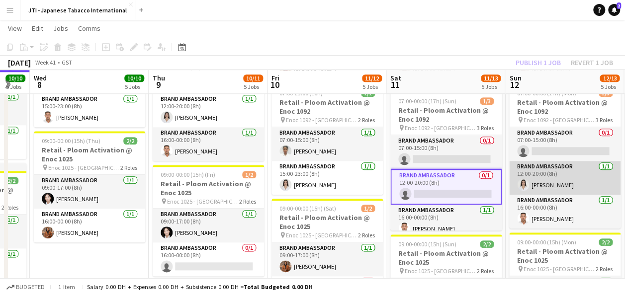
click at [555, 179] on app-card-role "Brand Ambassador 1/1 12:00-20:00 (8h) Nagham Jaber" at bounding box center [564, 178] width 111 height 34
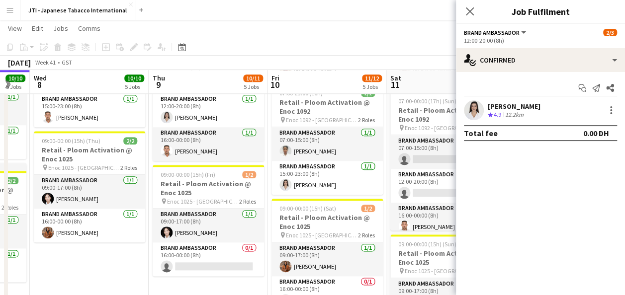
drag, startPoint x: 612, startPoint y: 111, endPoint x: 426, endPoint y: 37, distance: 199.6
click at [426, 37] on app-page-menu "View Day view expanded Day view collapsed Month view Date picker Jump to today …" at bounding box center [312, 29] width 625 height 19
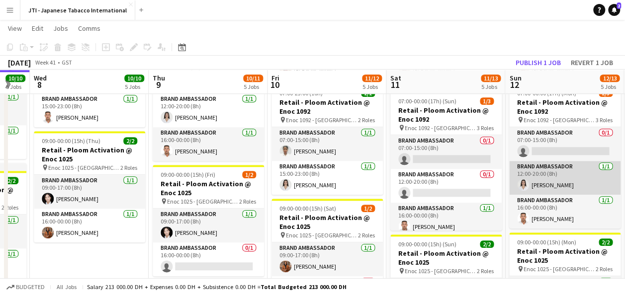
click at [546, 173] on app-card-role "Brand Ambassador 1/1 12:00-20:00 (8h) Nagham Jaber" at bounding box center [564, 178] width 111 height 34
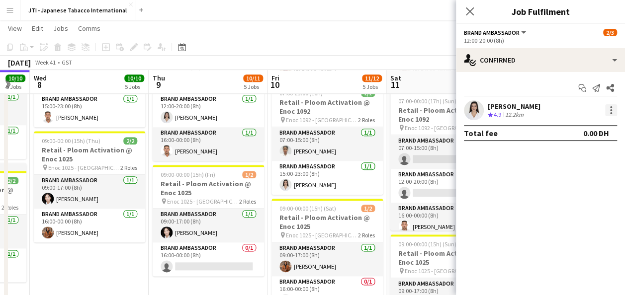
click at [608, 109] on div at bounding box center [611, 110] width 12 height 12
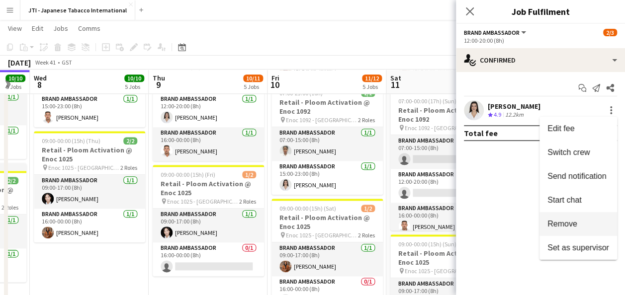
click at [560, 222] on span "Remove" at bounding box center [562, 224] width 30 height 8
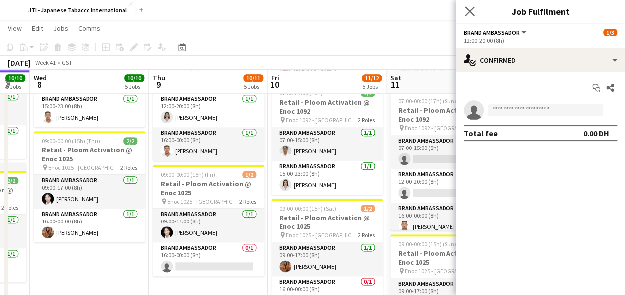
click at [468, 16] on app-icon "Close pop-in" at bounding box center [470, 11] width 14 height 14
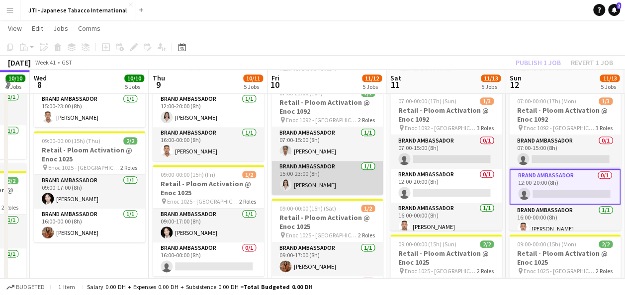
click at [299, 178] on app-card-role "Brand Ambassador 1/1 15:00-23:00 (8h) Nagham Jaber" at bounding box center [326, 178] width 111 height 34
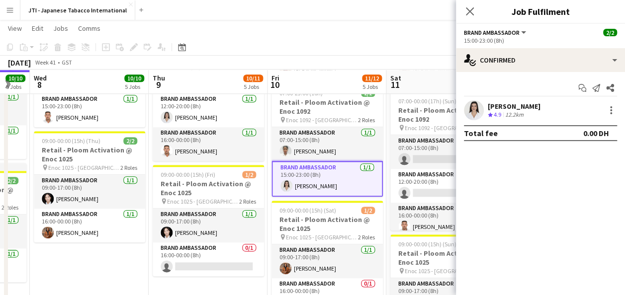
click at [612, 103] on div "Nagham Jaber Crew rating 4.9 12.2km" at bounding box center [540, 110] width 169 height 20
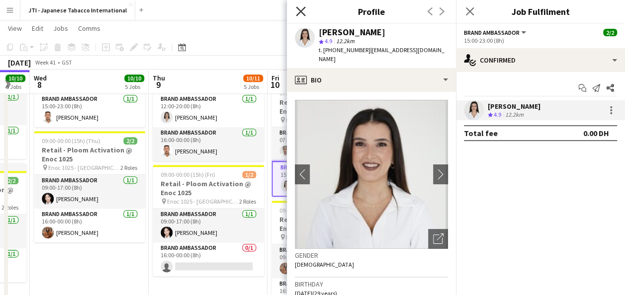
click at [300, 12] on icon at bounding box center [300, 10] width 9 height 9
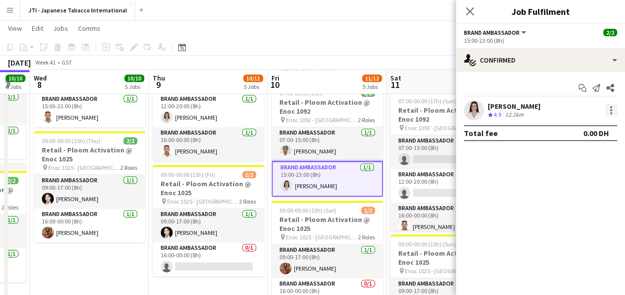
click at [615, 106] on div at bounding box center [611, 110] width 12 height 12
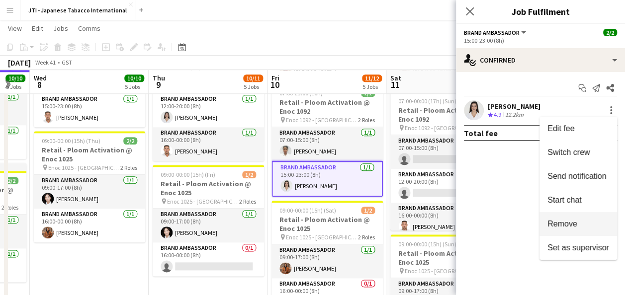
click at [573, 219] on button "Remove" at bounding box center [578, 224] width 78 height 24
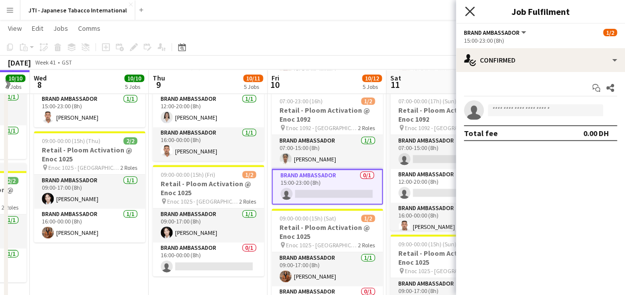
click at [470, 13] on icon "Close pop-in" at bounding box center [469, 10] width 9 height 9
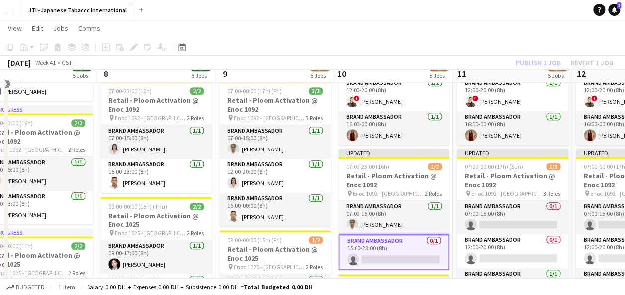
scroll to position [414, 0]
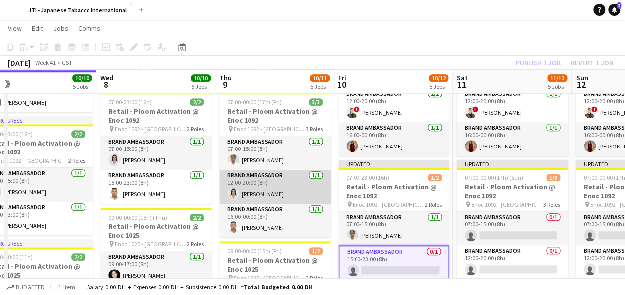
click at [256, 184] on app-card-role "Brand Ambassador 1/1 12:00-20:00 (8h) Nagham Jaber" at bounding box center [274, 187] width 111 height 34
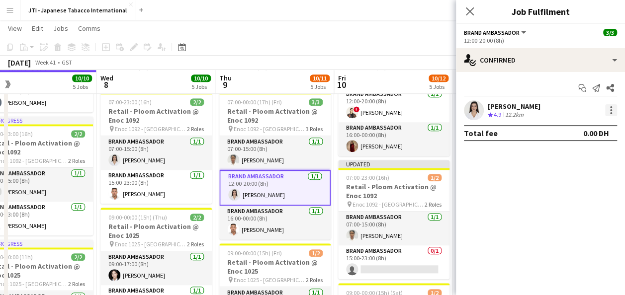
click at [612, 108] on div at bounding box center [611, 110] width 12 height 12
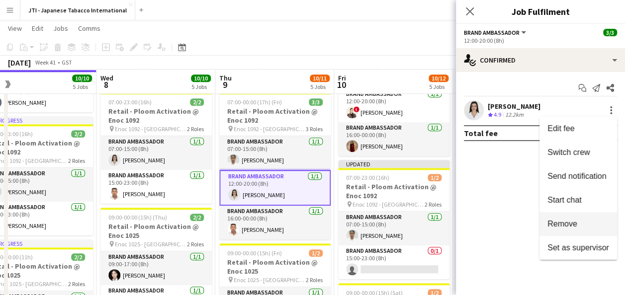
click at [559, 222] on span "Remove" at bounding box center [562, 224] width 30 height 8
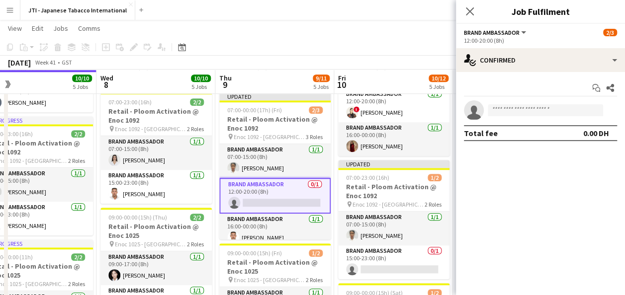
click at [366, 27] on app-page-menu "View Day view expanded Day view collapsed Month view Date picker Jump to today …" at bounding box center [312, 29] width 625 height 19
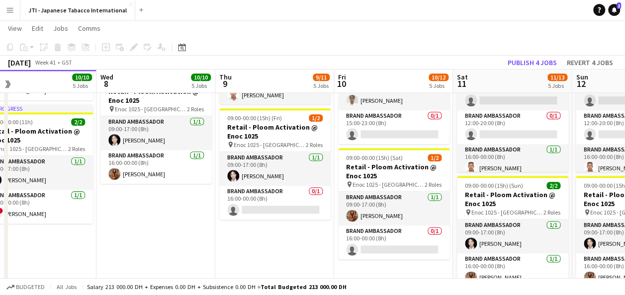
scroll to position [551, 0]
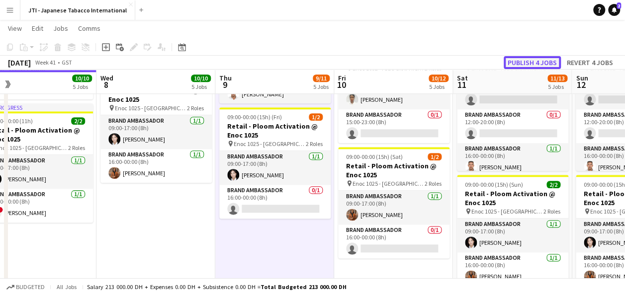
click at [524, 61] on button "Publish 4 jobs" at bounding box center [531, 62] width 57 height 13
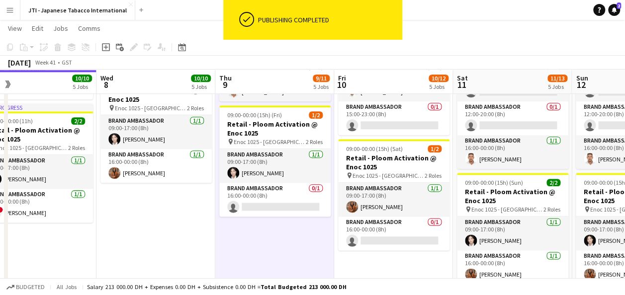
scroll to position [0, 0]
click at [458, 32] on app-page-menu "View Day view expanded Day view collapsed Month view Date picker Jump to today …" at bounding box center [312, 29] width 625 height 19
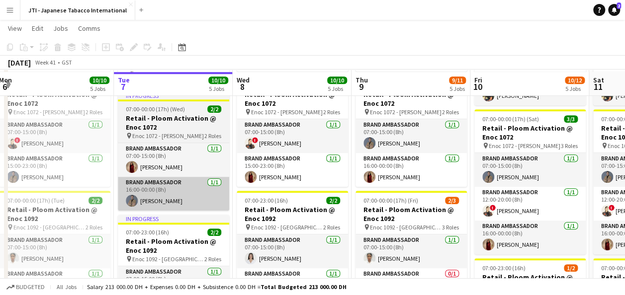
scroll to position [319, 0]
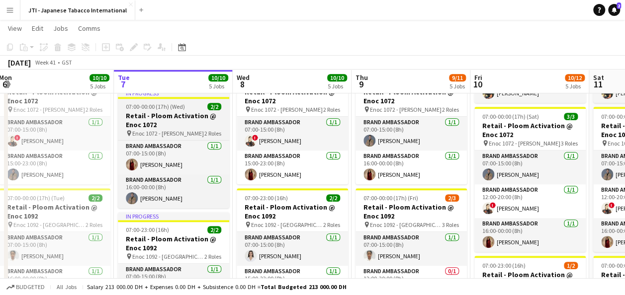
click at [160, 119] on h3 "Retail - Ploom Activation @ Enoc 1072" at bounding box center [173, 120] width 111 height 18
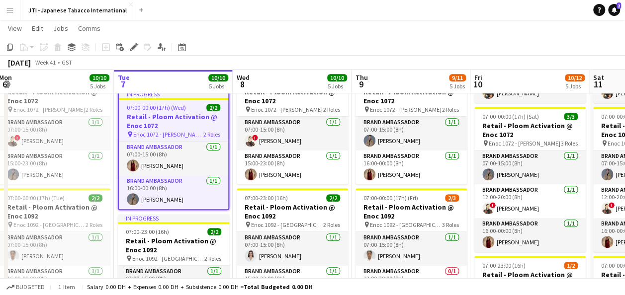
click at [168, 119] on h3 "Retail - Ploom Activation @ Enoc 1072" at bounding box center [173, 121] width 109 height 18
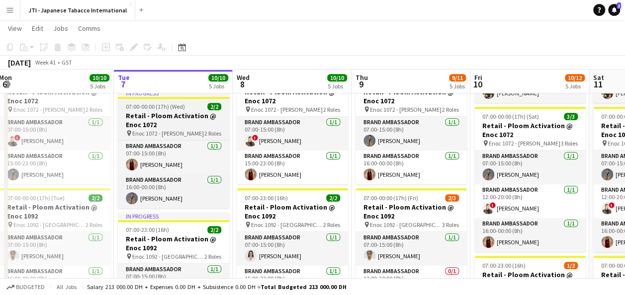
click at [168, 119] on h3 "Retail - Ploom Activation @ Enoc 1072" at bounding box center [173, 120] width 111 height 18
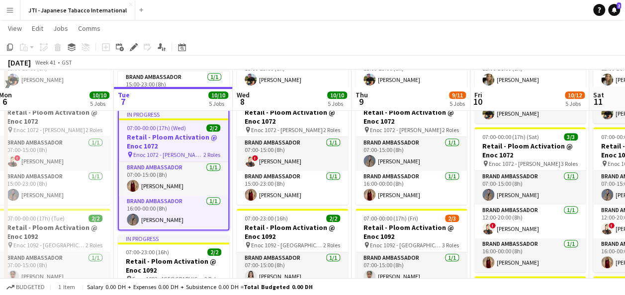
scroll to position [295, 0]
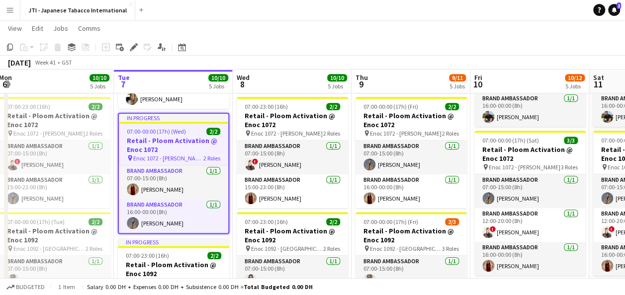
click at [158, 141] on h3 "Retail - Ploom Activation @ Enoc 1072" at bounding box center [173, 145] width 109 height 18
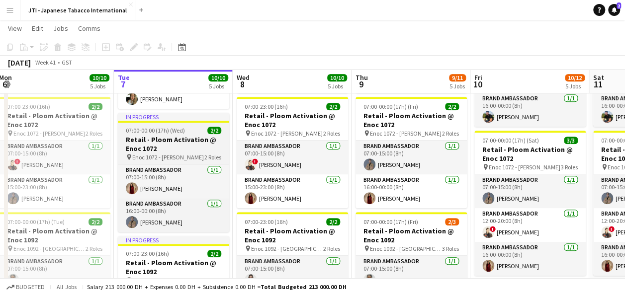
click at [158, 141] on h3 "Retail - Ploom Activation @ Enoc 1072" at bounding box center [173, 144] width 111 height 18
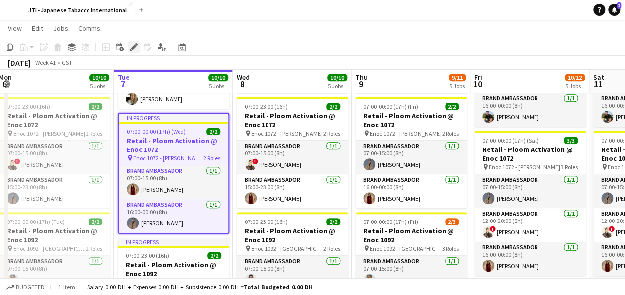
click at [133, 44] on icon "Edit" at bounding box center [134, 47] width 8 height 8
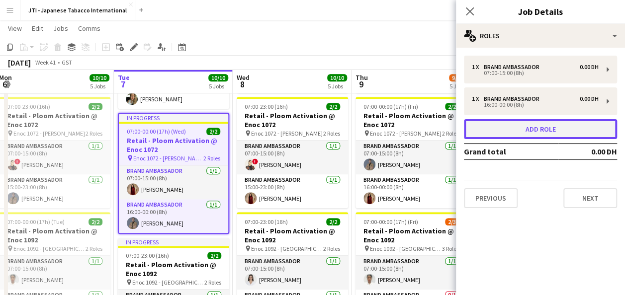
click at [543, 128] on button "Add role" at bounding box center [540, 129] width 153 height 20
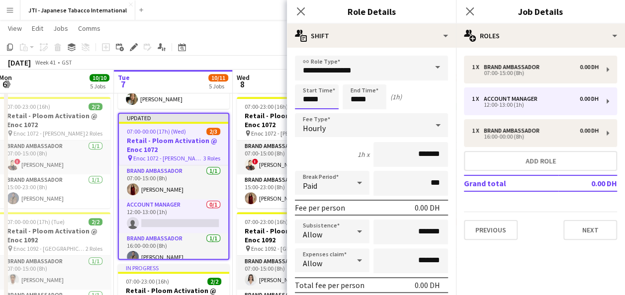
click at [320, 102] on input "*****" at bounding box center [317, 96] width 44 height 25
click at [306, 80] on div at bounding box center [307, 80] width 20 height 10
type input "*****"
click at [306, 80] on div at bounding box center [307, 80] width 20 height 10
click at [367, 95] on input "*****" at bounding box center [364, 96] width 44 height 25
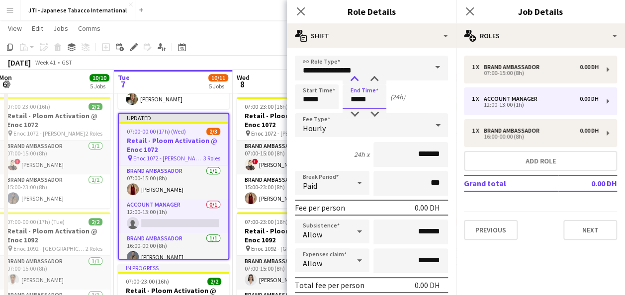
click at [351, 77] on div at bounding box center [354, 80] width 20 height 10
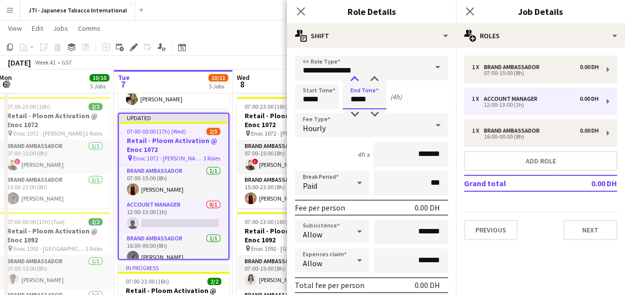
click at [351, 77] on div at bounding box center [354, 80] width 20 height 10
click at [356, 77] on div at bounding box center [354, 80] width 20 height 10
type input "*****"
click at [356, 77] on div at bounding box center [354, 80] width 20 height 10
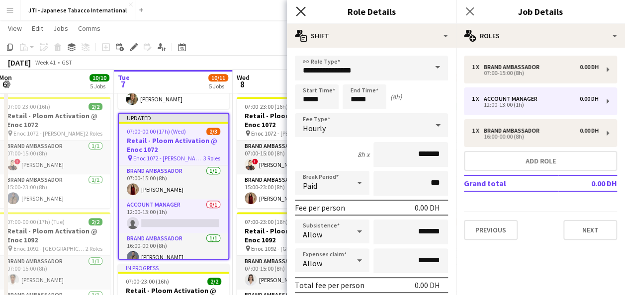
click at [300, 10] on icon "Close pop-in" at bounding box center [300, 10] width 9 height 9
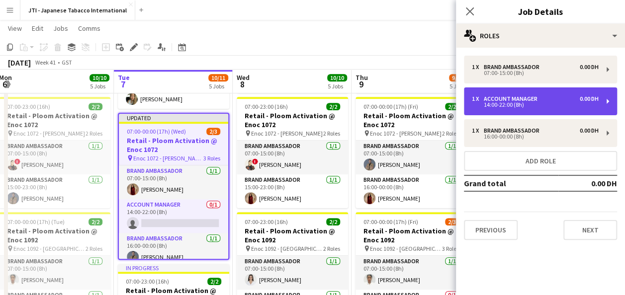
click at [512, 91] on div "1 x Account Manager 0.00 DH 14:00-22:00 (8h)" at bounding box center [540, 101] width 153 height 28
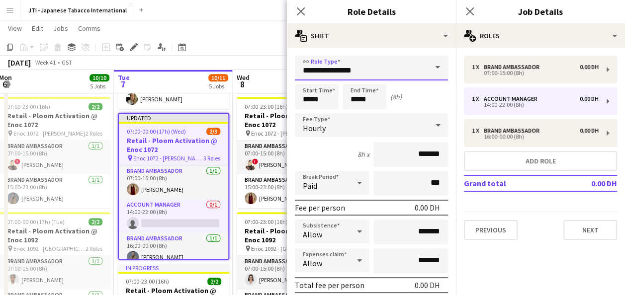
click at [367, 70] on input "**********" at bounding box center [371, 68] width 153 height 25
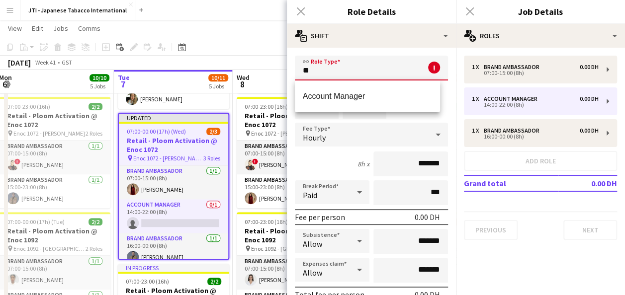
type input "*"
click at [366, 101] on span "Brand Ambassador" at bounding box center [368, 95] width 130 height 9
type input "**********"
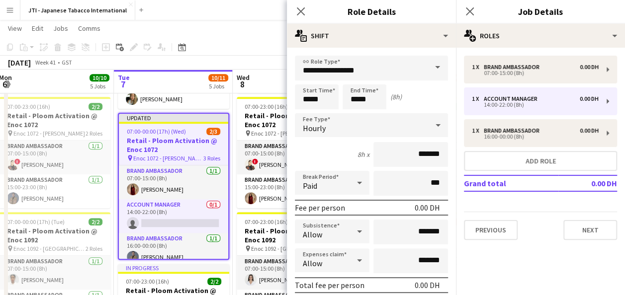
click at [291, 10] on div "Close pop-in" at bounding box center [301, 11] width 28 height 23
click at [298, 10] on icon "Close pop-in" at bounding box center [300, 10] width 9 height 9
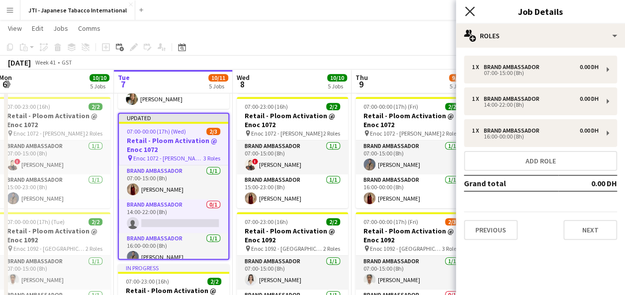
click at [470, 9] on icon "Close pop-in" at bounding box center [469, 10] width 9 height 9
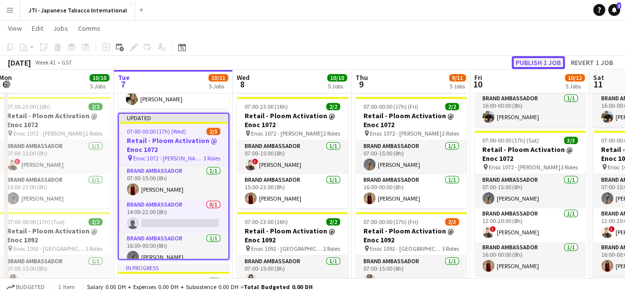
click at [553, 61] on button "Publish 1 job" at bounding box center [537, 62] width 53 height 13
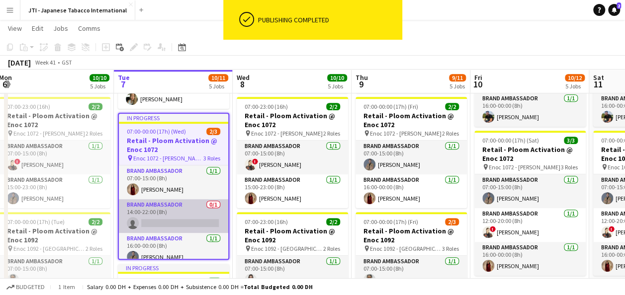
click at [166, 218] on app-card-role "Brand Ambassador 0/1 14:00-22:00 (8h) single-neutral-actions" at bounding box center [173, 216] width 109 height 34
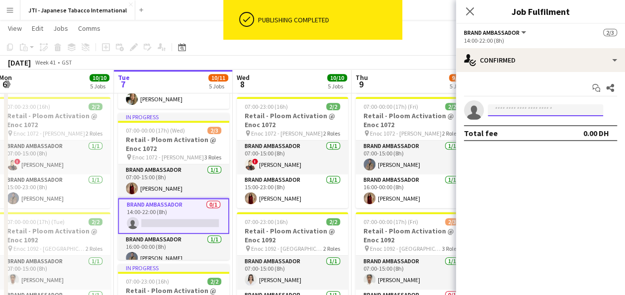
click at [521, 109] on input at bounding box center [544, 110] width 115 height 12
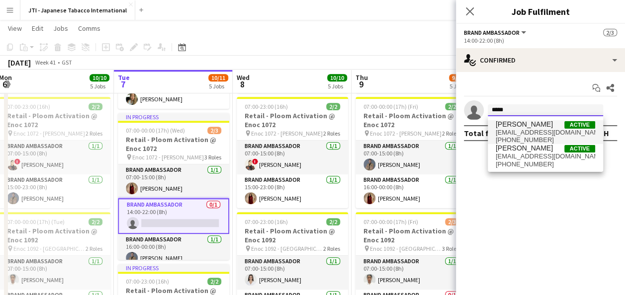
type input "*****"
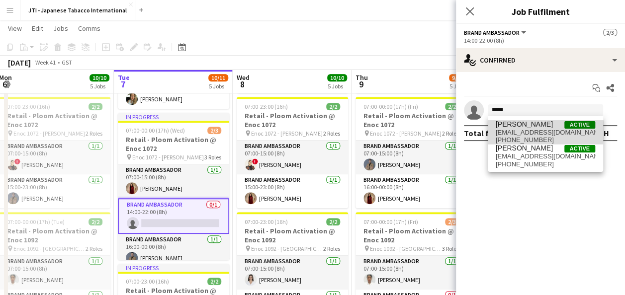
click at [521, 130] on span "lhaghshenas@hotmail.com" at bounding box center [544, 133] width 99 height 8
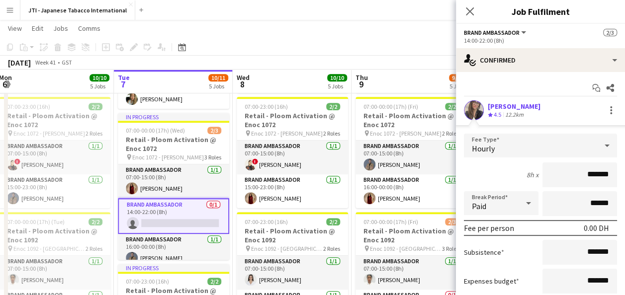
scroll to position [79, 0]
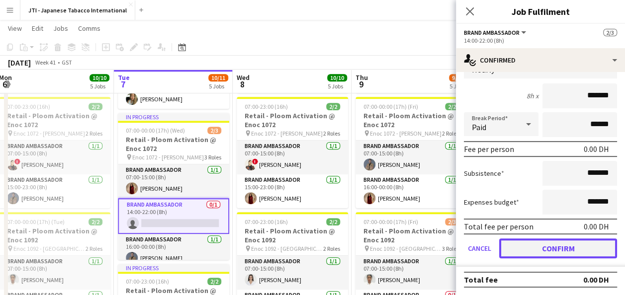
click at [536, 246] on button "Confirm" at bounding box center [558, 249] width 118 height 20
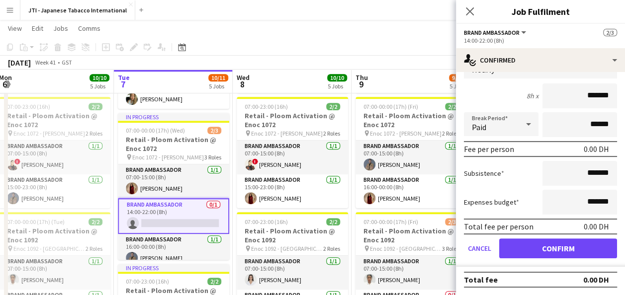
scroll to position [0, 0]
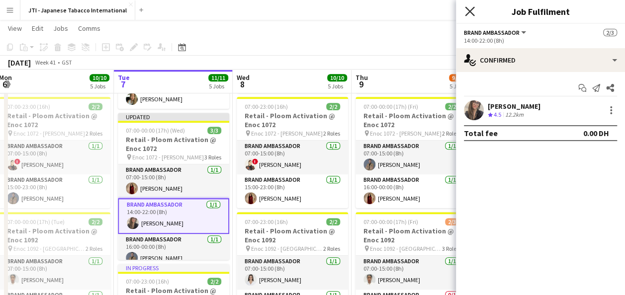
click at [472, 11] on icon "Close pop-in" at bounding box center [469, 10] width 9 height 9
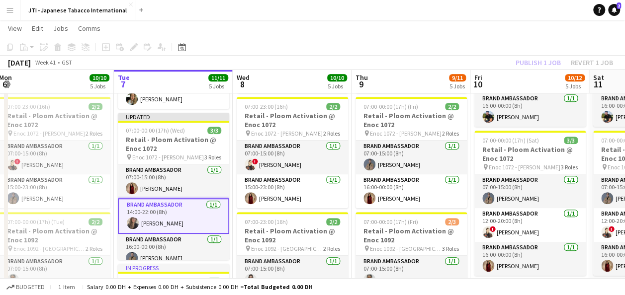
click at [279, 79] on app-board-header-date "Wed 8 10/10 5 Jobs" at bounding box center [292, 82] width 119 height 24
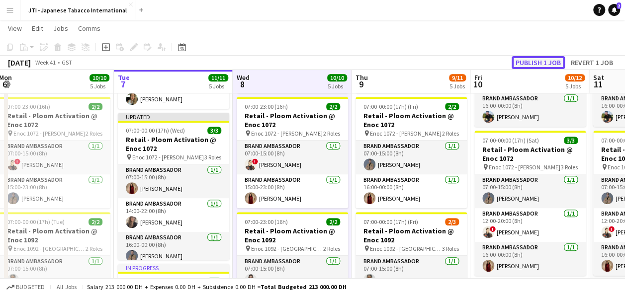
click at [529, 61] on button "Publish 1 job" at bounding box center [537, 62] width 53 height 13
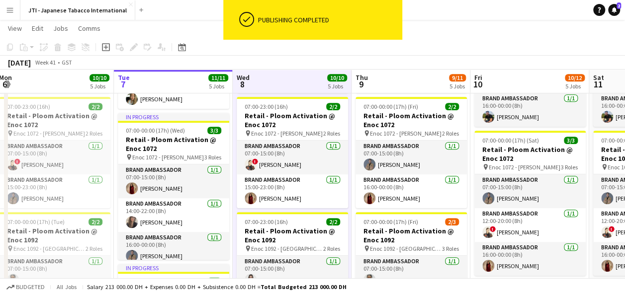
click at [426, 41] on app-toolbar "Copy Paste Paste Ctrl+V Paste with crew Ctrl+Shift+V Paste linked Job Delete Gr…" at bounding box center [312, 47] width 625 height 17
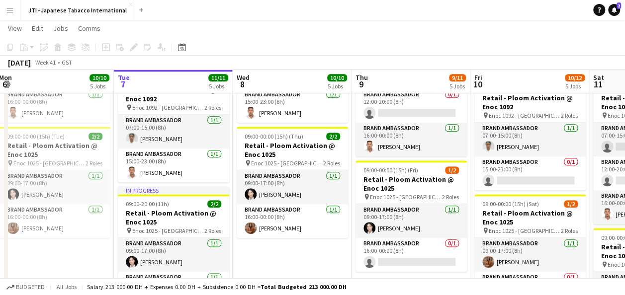
scroll to position [496, 0]
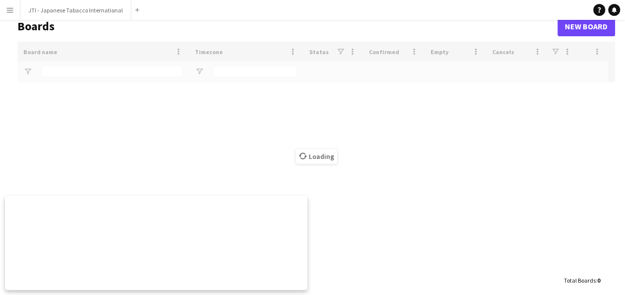
scroll to position [19, 0]
type input "***"
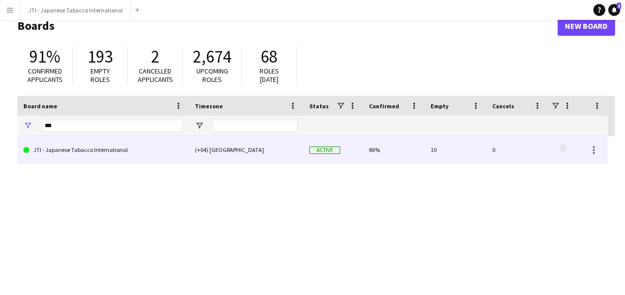
click at [93, 152] on link "JTI - Japanese Tabacco International" at bounding box center [103, 150] width 160 height 28
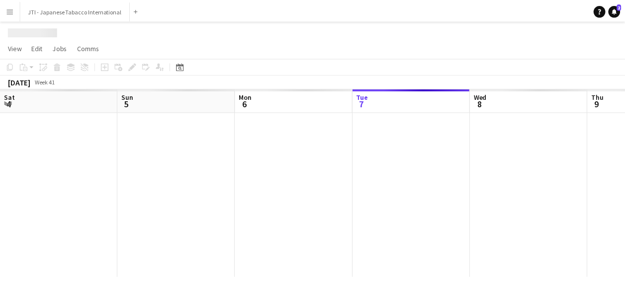
scroll to position [0, 238]
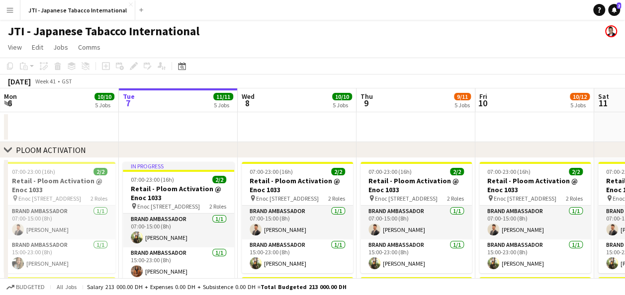
click at [370, 36] on div "JTI - Japanese Tabacco International" at bounding box center [312, 29] width 625 height 19
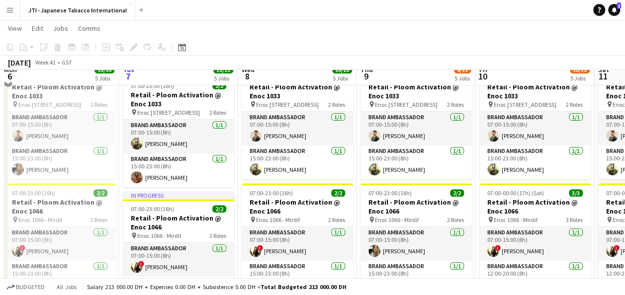
scroll to position [83, 0]
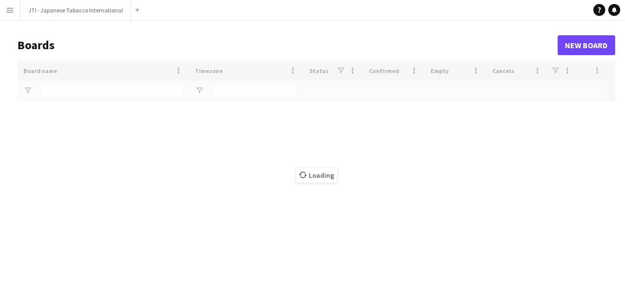
type input "***"
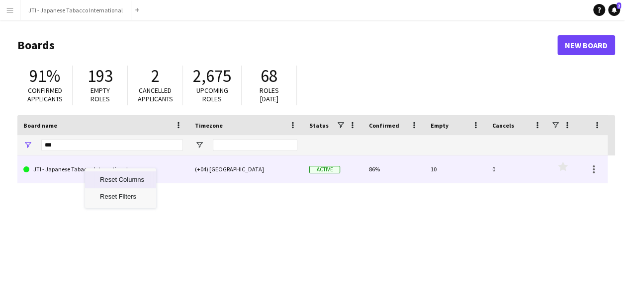
click at [71, 169] on link "JTI - Japanese Tabacco International" at bounding box center [103, 170] width 160 height 28
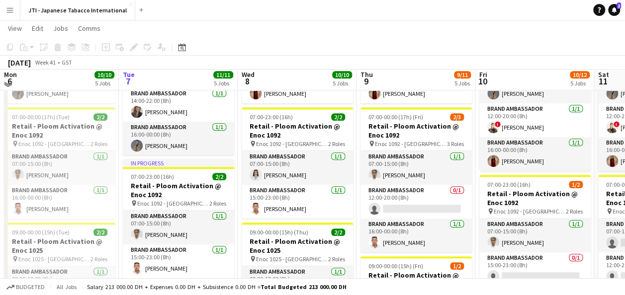
scroll to position [394, 0]
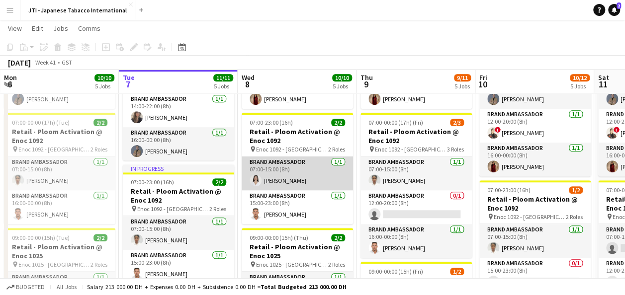
click at [295, 171] on app-card-role "Brand Ambassador 1/1 07:00-15:00 (8h) Nagham Jaber" at bounding box center [296, 174] width 111 height 34
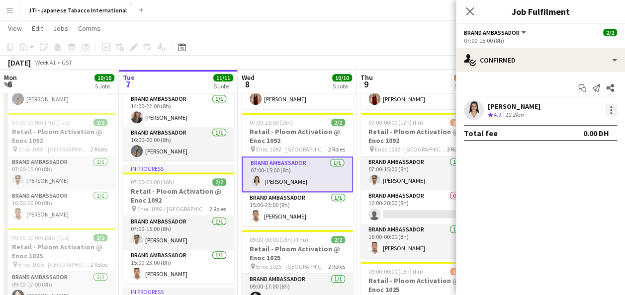
click at [611, 109] on div at bounding box center [611, 110] width 12 height 12
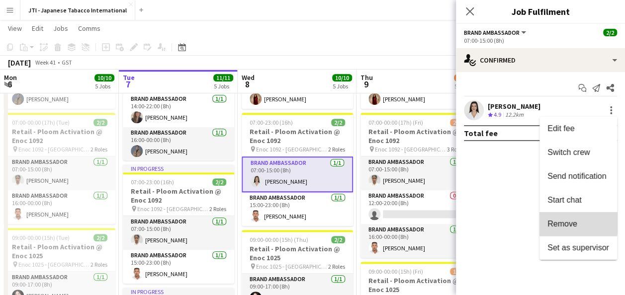
click at [564, 221] on span "Remove" at bounding box center [562, 224] width 30 height 8
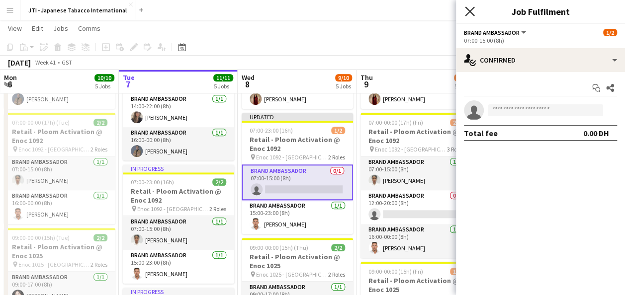
click at [465, 13] on icon "Close pop-in" at bounding box center [469, 10] width 9 height 9
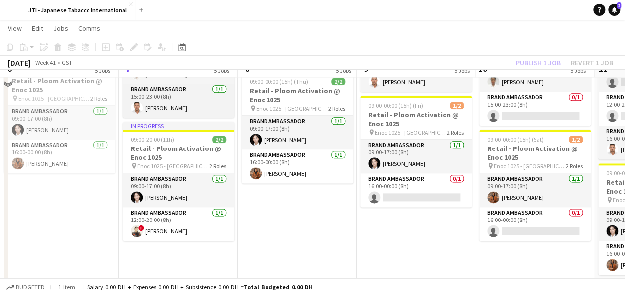
scroll to position [562, 0]
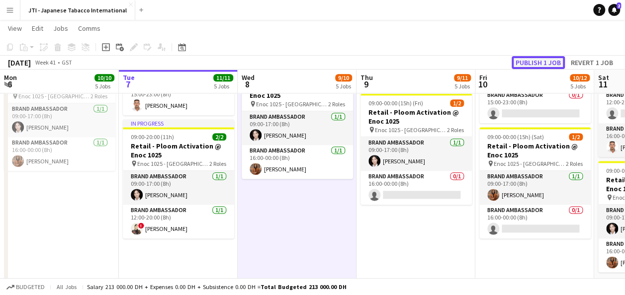
click at [543, 60] on button "Publish 1 job" at bounding box center [537, 62] width 53 height 13
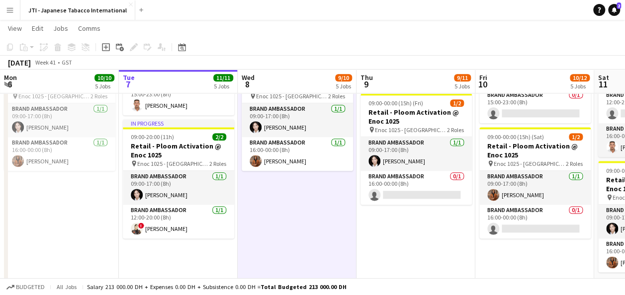
click at [410, 45] on app-toolbar "Copy Paste Paste Ctrl+V Paste with crew Ctrl+Shift+V Paste linked Job Delete Gr…" at bounding box center [312, 47] width 625 height 17
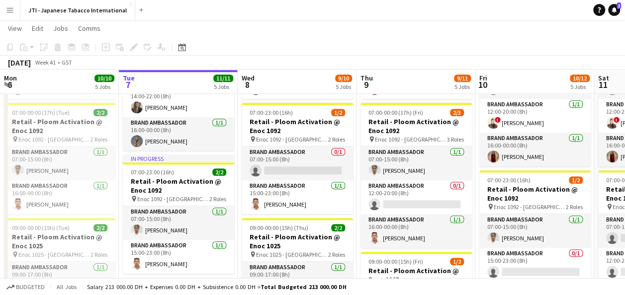
scroll to position [404, 0]
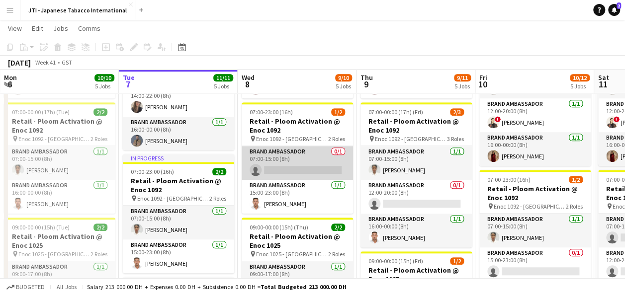
click at [308, 165] on app-card-role "Brand Ambassador 0/1 07:00-15:00 (8h) single-neutral-actions" at bounding box center [296, 163] width 111 height 34
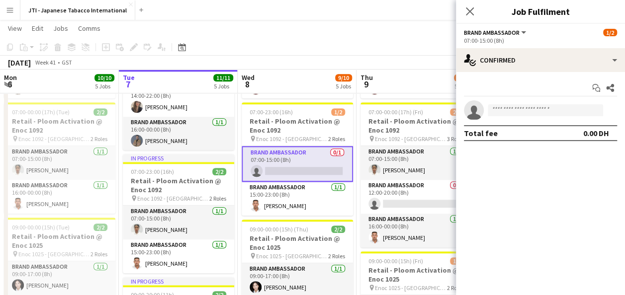
click at [308, 165] on app-card-role "Brand Ambassador 0/1 07:00-15:00 (8h) single-neutral-actions" at bounding box center [296, 164] width 111 height 36
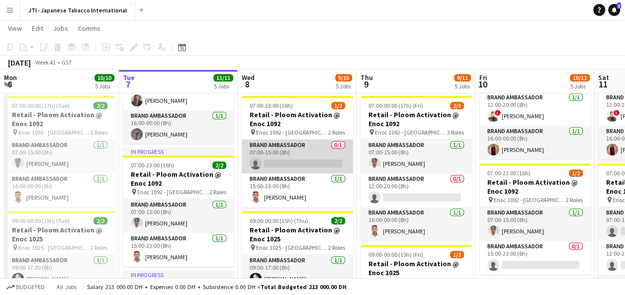
scroll to position [410, 0]
click at [308, 160] on app-card-role "Brand Ambassador 0/1 07:00-15:00 (8h) single-neutral-actions" at bounding box center [296, 157] width 111 height 34
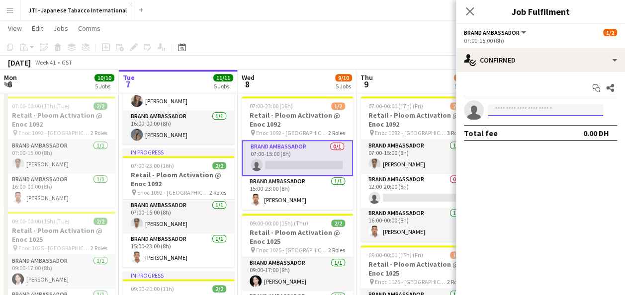
click at [522, 106] on input at bounding box center [544, 110] width 115 height 12
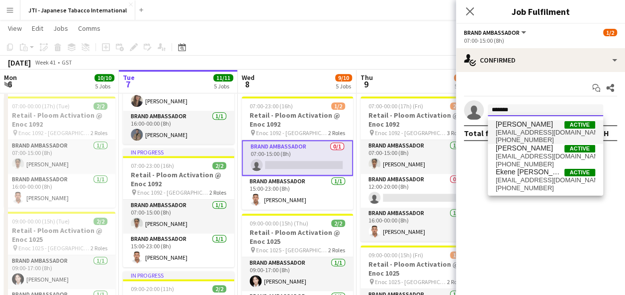
type input "*******"
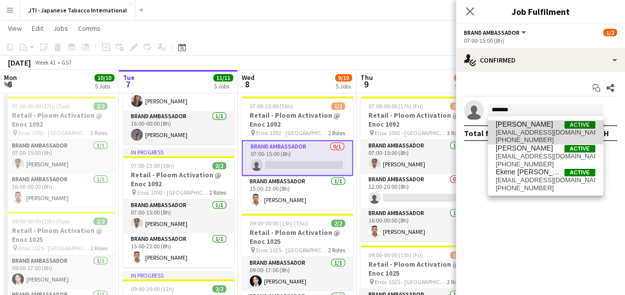
click at [529, 130] on span "jkabiru16@gmail.com" at bounding box center [544, 133] width 99 height 8
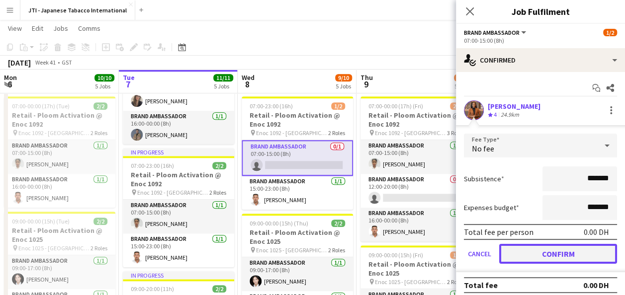
click at [569, 249] on button "Confirm" at bounding box center [558, 254] width 118 height 20
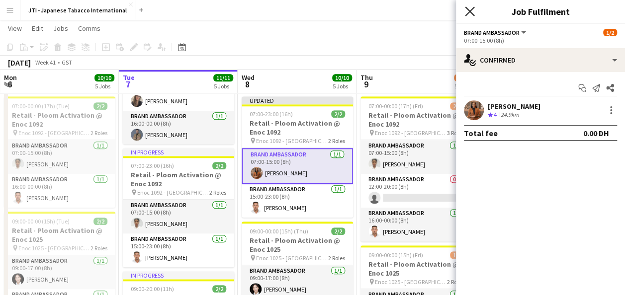
click at [468, 9] on icon at bounding box center [469, 10] width 9 height 9
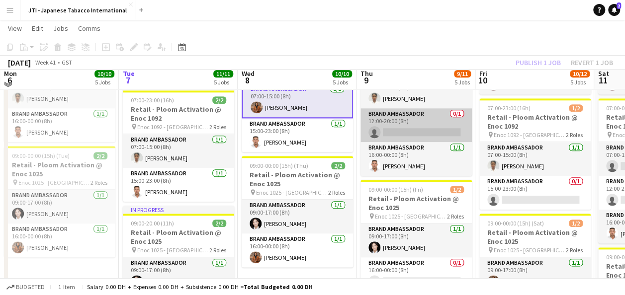
scroll to position [513, 0]
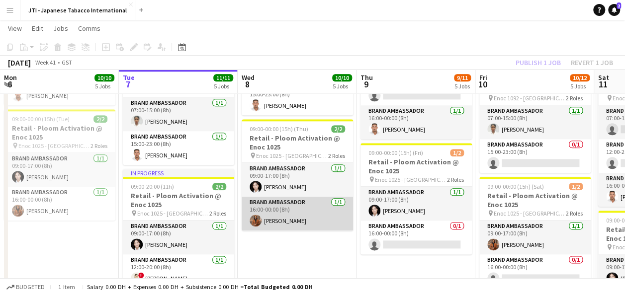
click at [313, 221] on app-card-role "Brand Ambassador 1/1 16:00-00:00 (8h) Jacinta Kabiru" at bounding box center [296, 214] width 111 height 34
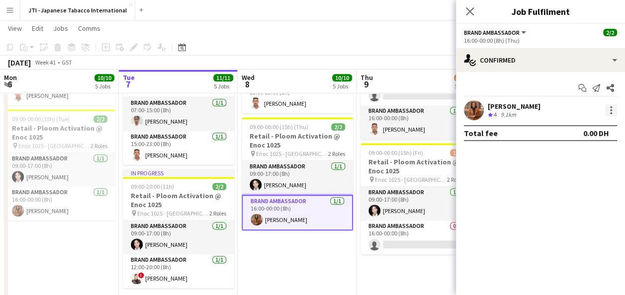
click at [614, 108] on div at bounding box center [611, 110] width 12 height 12
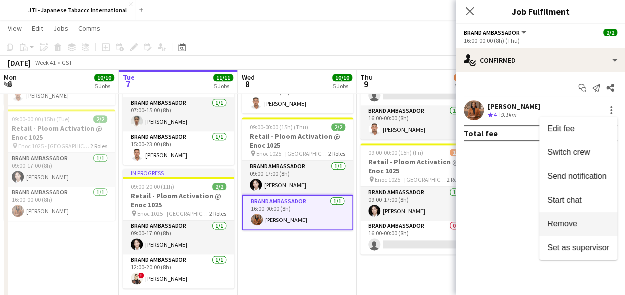
click at [590, 221] on span "Remove" at bounding box center [578, 224] width 62 height 9
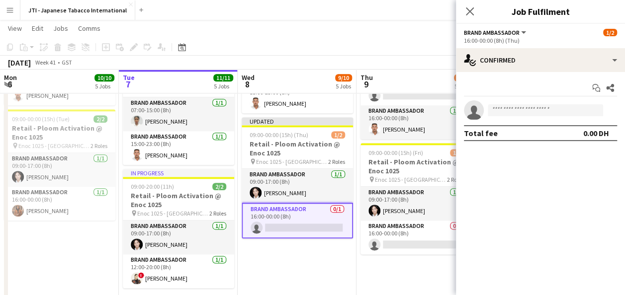
click at [294, 226] on app-card-role "Brand Ambassador 0/1 16:00-00:00 (8h) single-neutral-actions" at bounding box center [296, 221] width 111 height 36
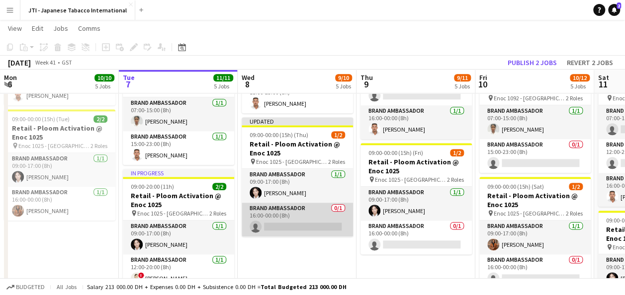
click at [304, 223] on app-card-role "Brand Ambassador 0/1 16:00-00:00 (8h) single-neutral-actions" at bounding box center [296, 220] width 111 height 34
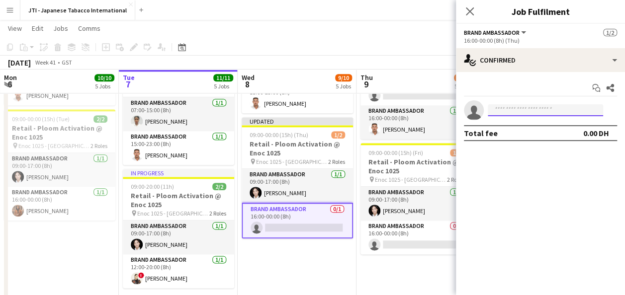
click at [513, 110] on input at bounding box center [544, 110] width 115 height 12
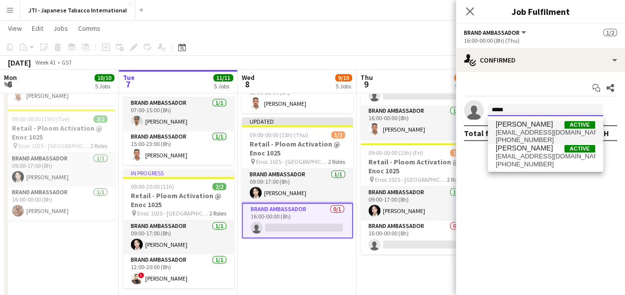
type input "*****"
click at [521, 126] on span "[PERSON_NAME]" at bounding box center [523, 124] width 57 height 8
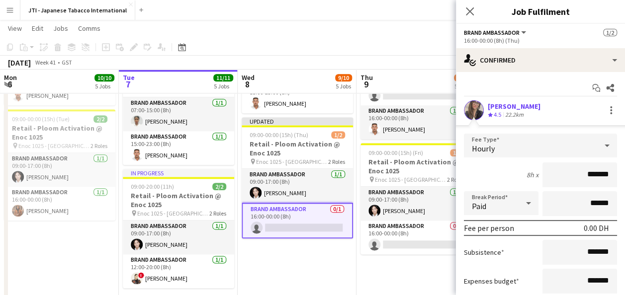
scroll to position [79, 0]
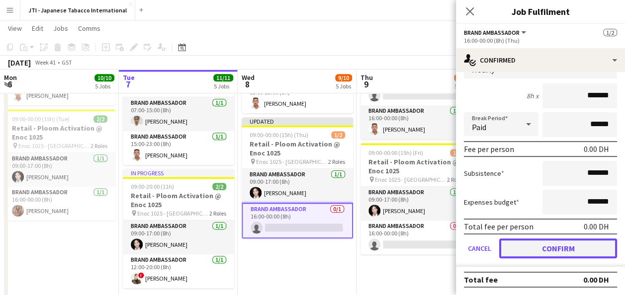
click at [544, 244] on button "Confirm" at bounding box center [558, 249] width 118 height 20
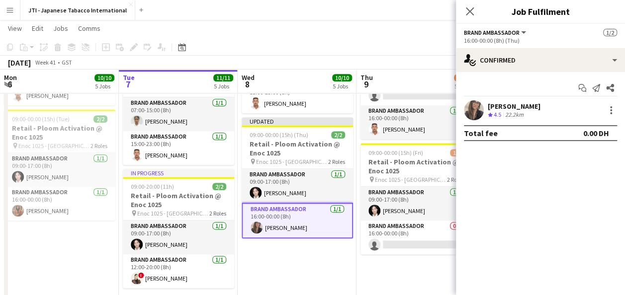
scroll to position [0, 0]
click at [544, 244] on mat-expansion-panel "check Confirmed Start chat Send notification Share Leila Haghshenas Crew rating…" at bounding box center [540, 183] width 169 height 223
click at [467, 11] on icon "Close pop-in" at bounding box center [469, 10] width 9 height 9
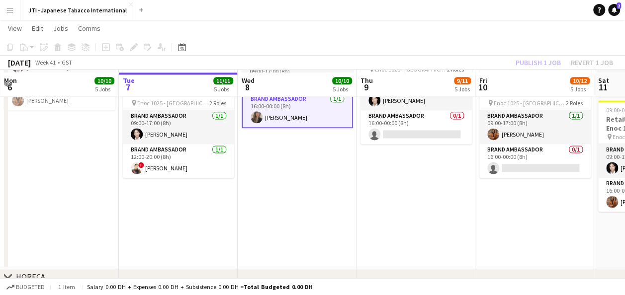
scroll to position [626, 0]
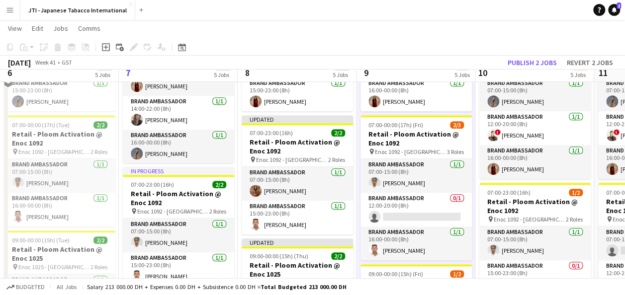
scroll to position [380, 0]
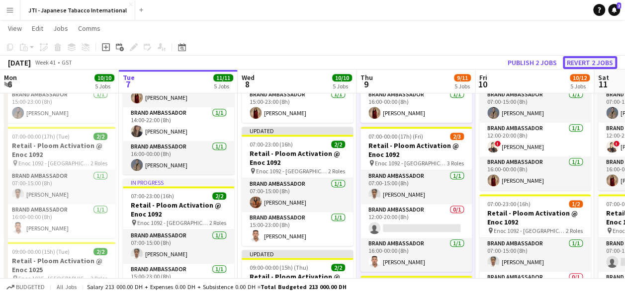
click at [586, 63] on button "Revert 2 jobs" at bounding box center [589, 62] width 54 height 13
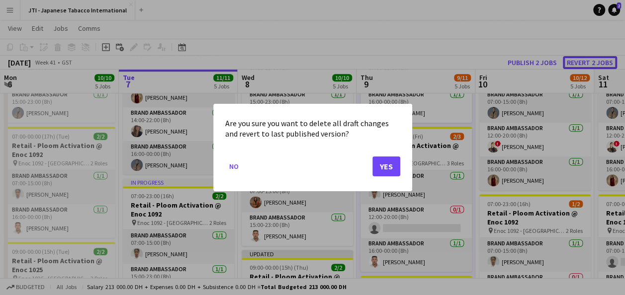
scroll to position [0, 0]
click at [385, 168] on button "Yes" at bounding box center [386, 167] width 28 height 20
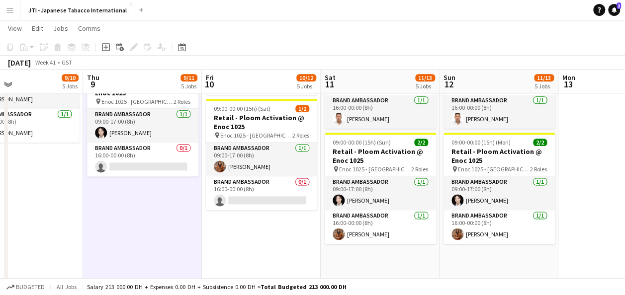
scroll to position [591, 0]
